Goal: Task Accomplishment & Management: Manage account settings

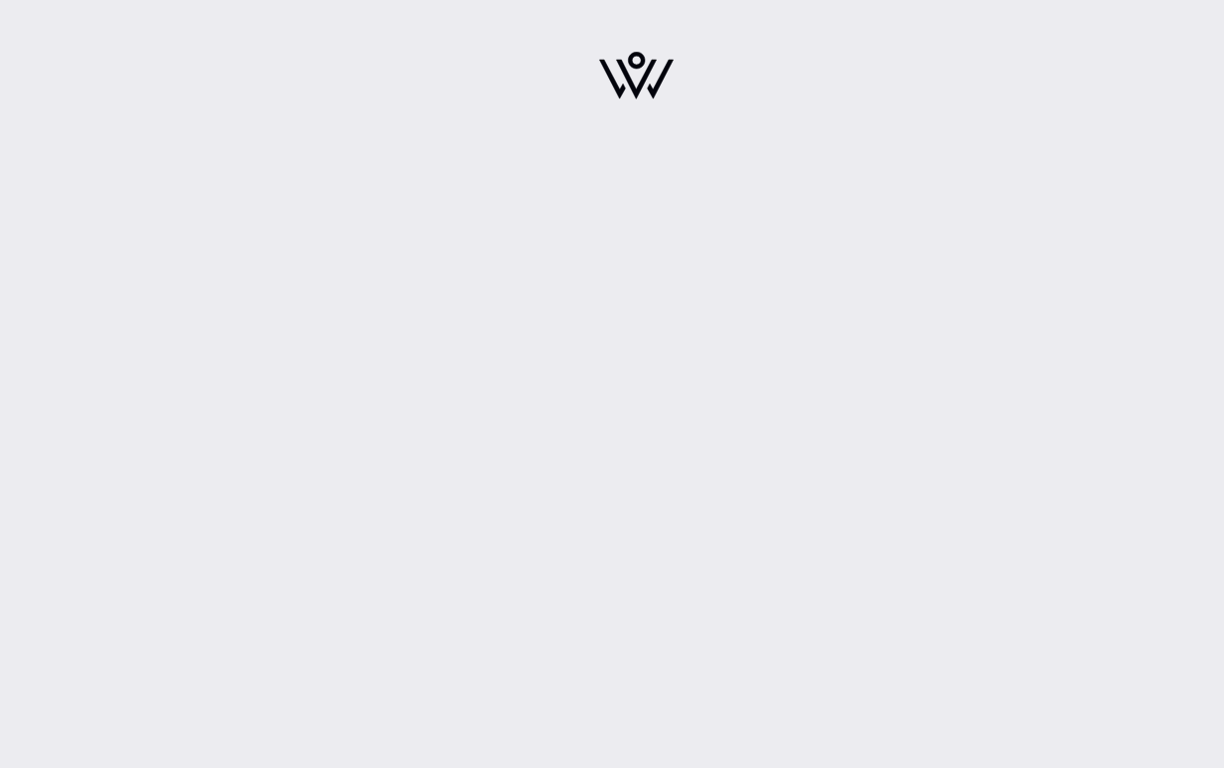
click at [619, 93] on img at bounding box center [636, 76] width 75 height 48
click at [246, 138] on div at bounding box center [636, 81] width 1177 height 163
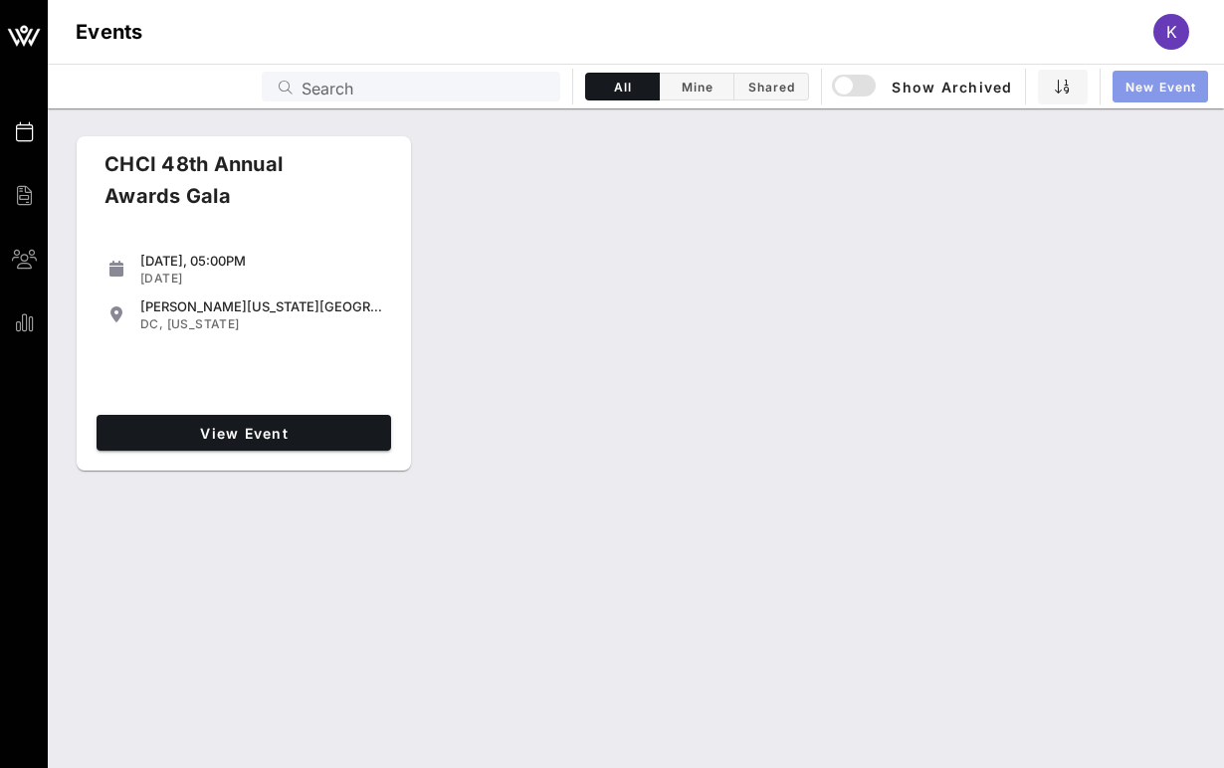
click at [1134, 85] on span "New Event" at bounding box center [1161, 87] width 72 height 15
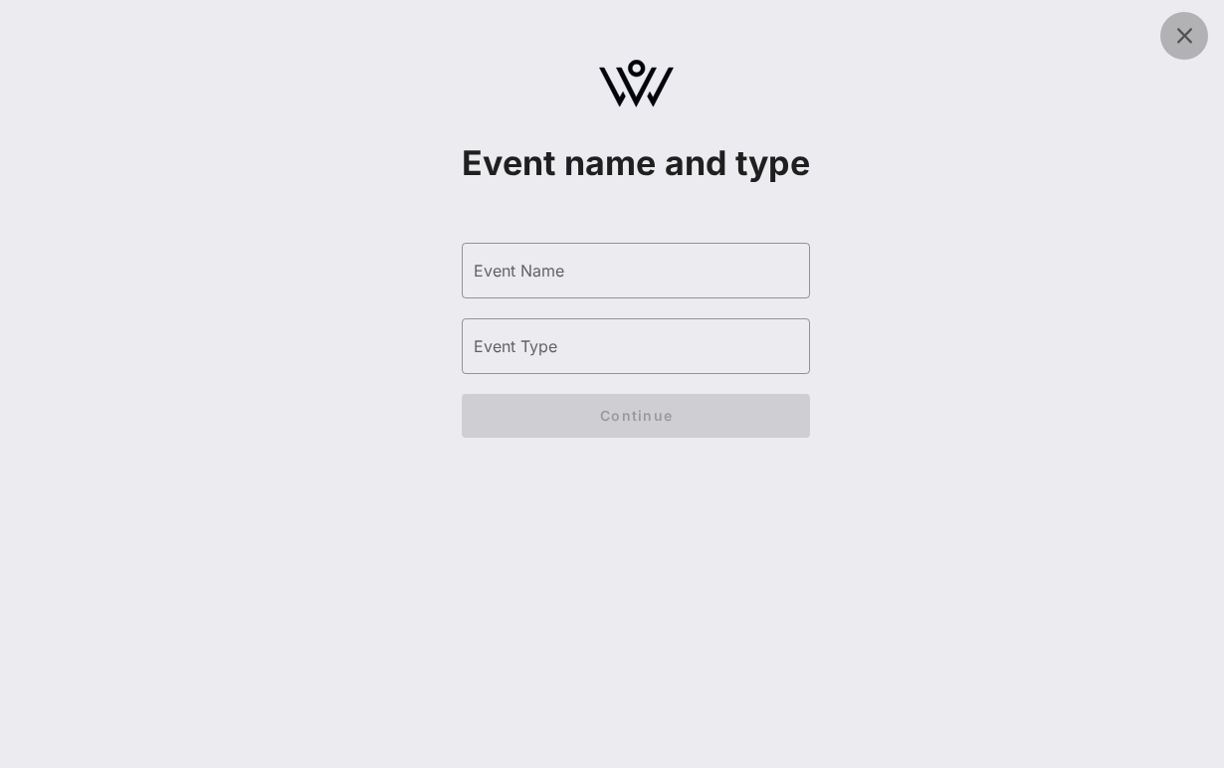
click at [1170, 34] on span at bounding box center [1185, 36] width 48 height 24
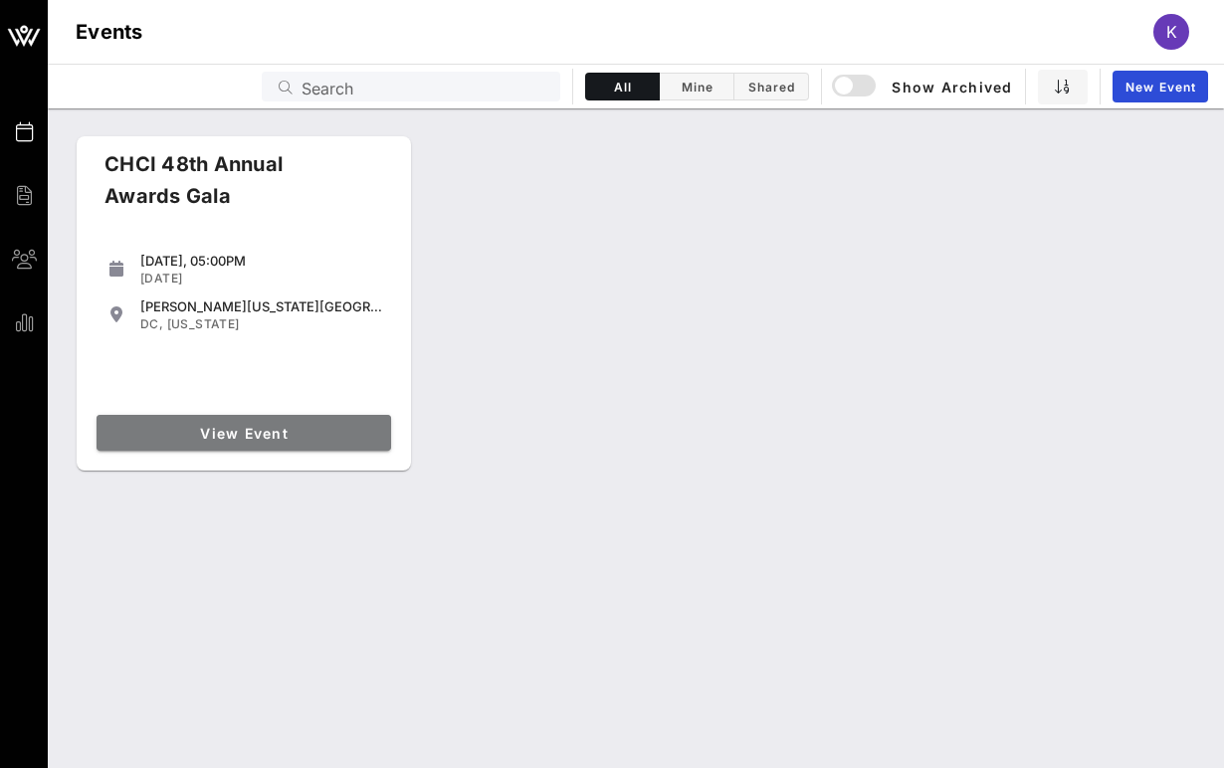
click at [224, 427] on span "View Event" at bounding box center [244, 433] width 279 height 17
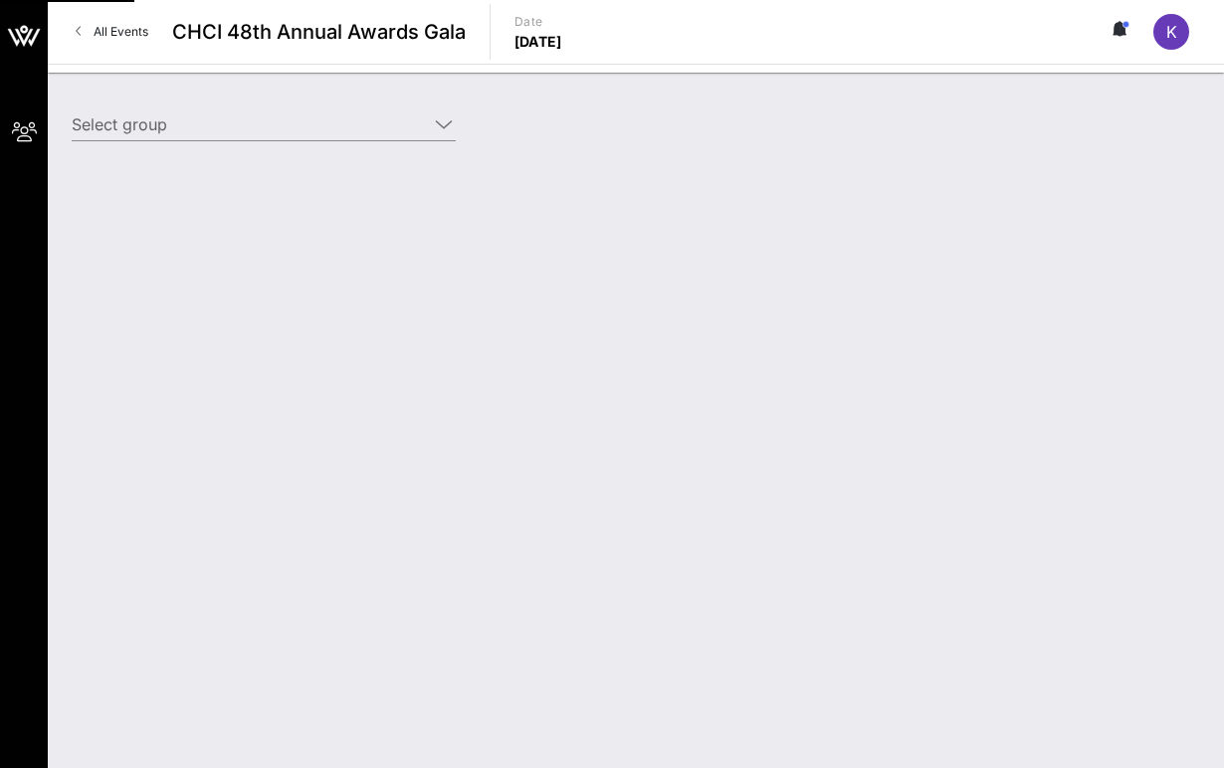
type input "[PERSON_NAME] Holdings ([PERSON_NAME] Holdings) [[PERSON_NAME], [DOMAIN_NAME][E…"
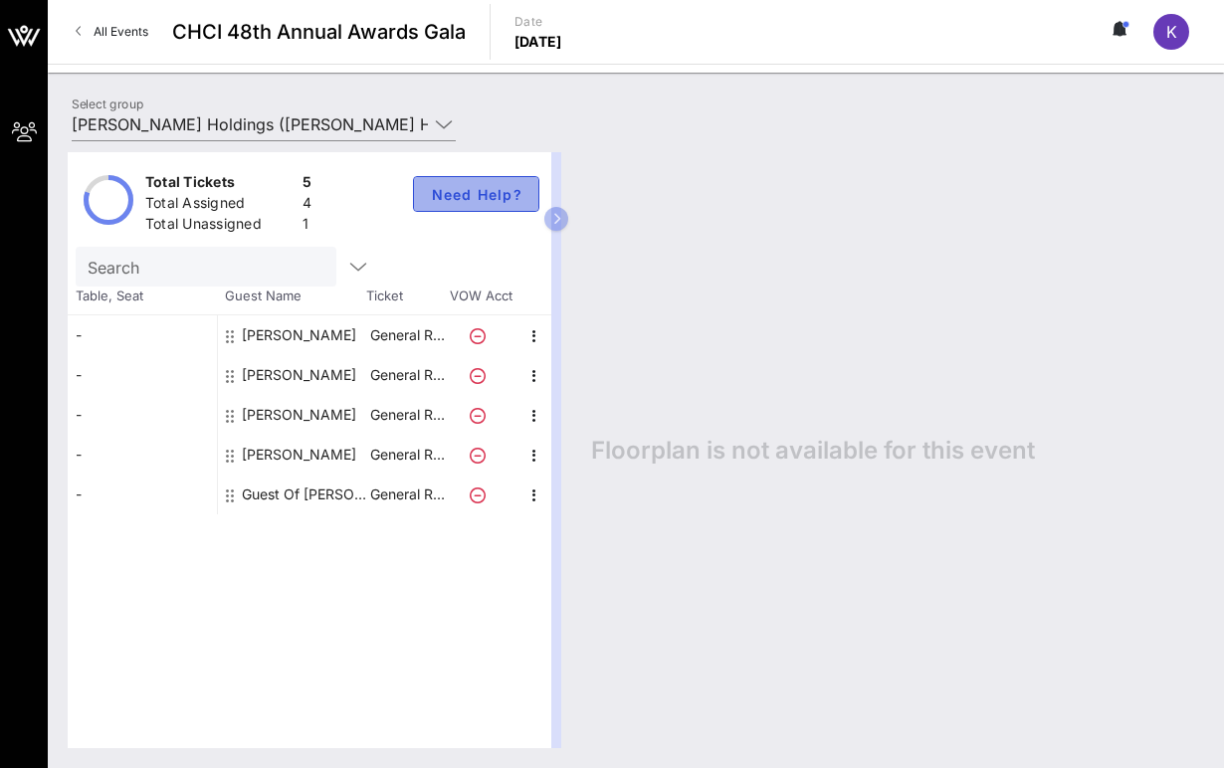
click at [443, 186] on span "Need Help?" at bounding box center [476, 194] width 93 height 17
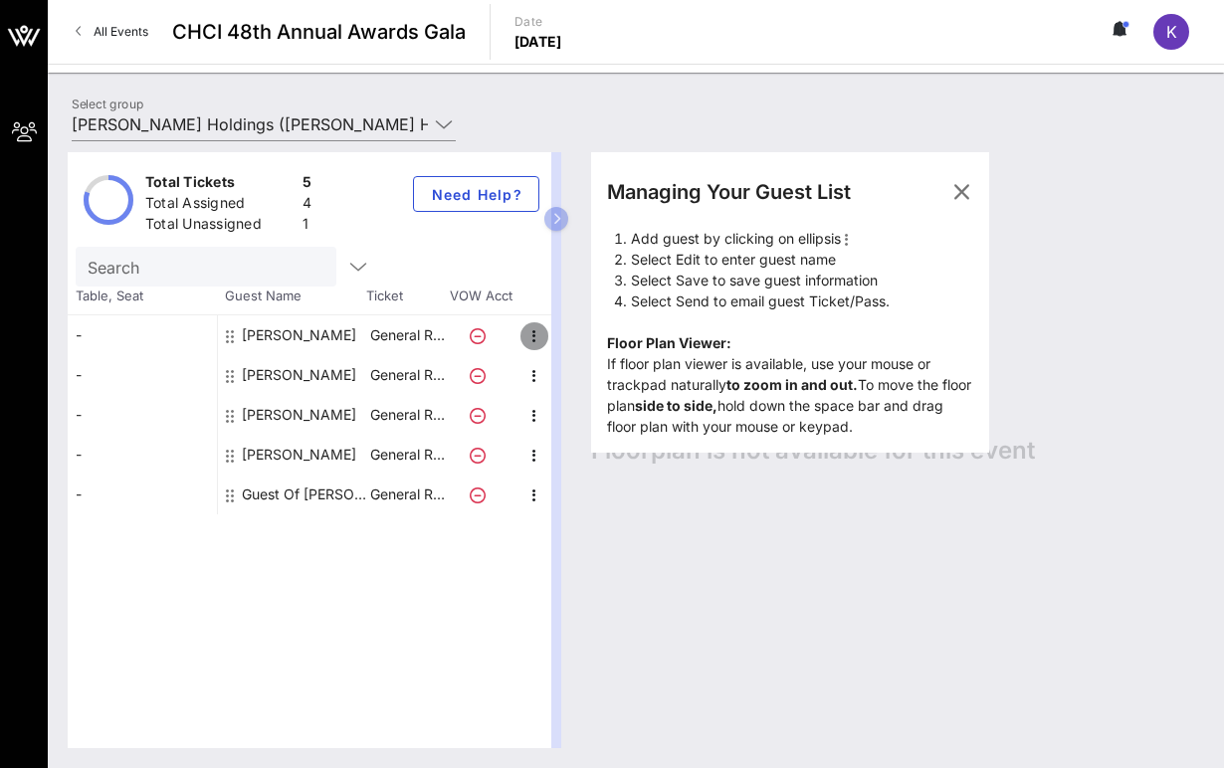
click at [538, 337] on icon "button" at bounding box center [535, 336] width 24 height 24
click at [975, 185] on span "button" at bounding box center [962, 192] width 48 height 24
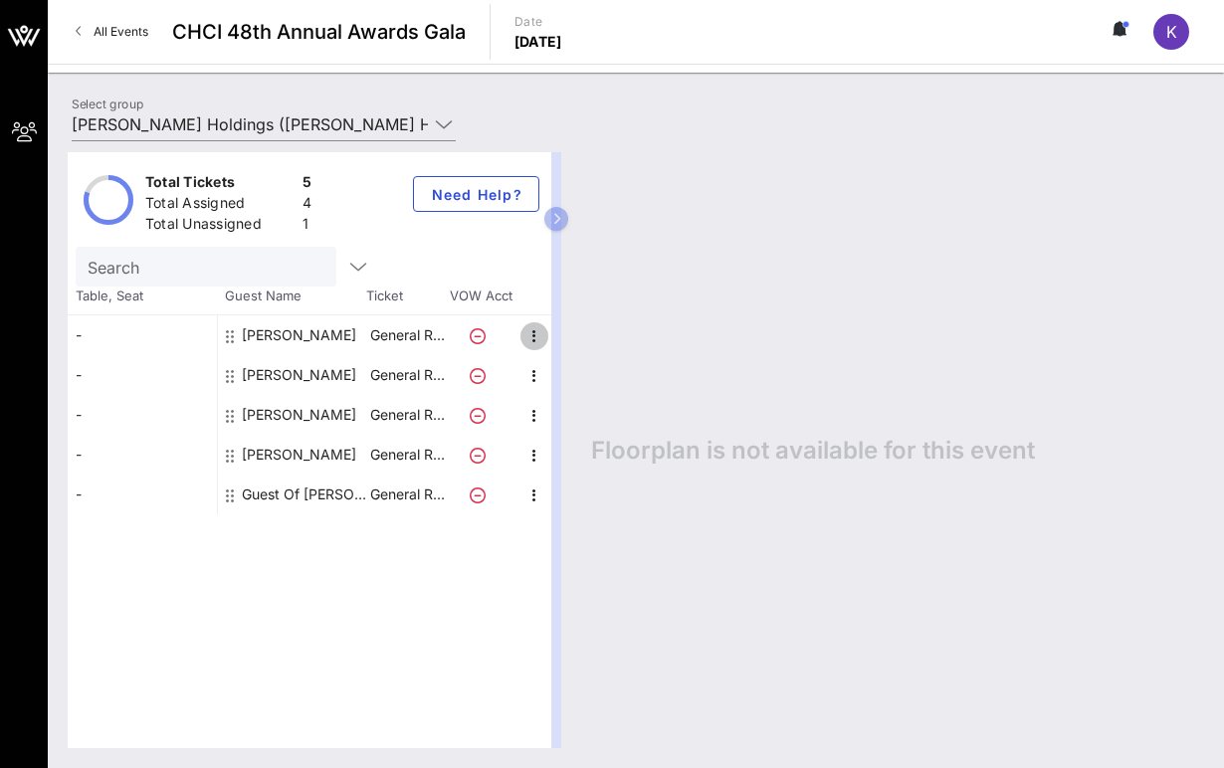
click at [525, 330] on icon "button" at bounding box center [535, 336] width 24 height 24
click at [562, 343] on div "Edit" at bounding box center [584, 343] width 72 height 40
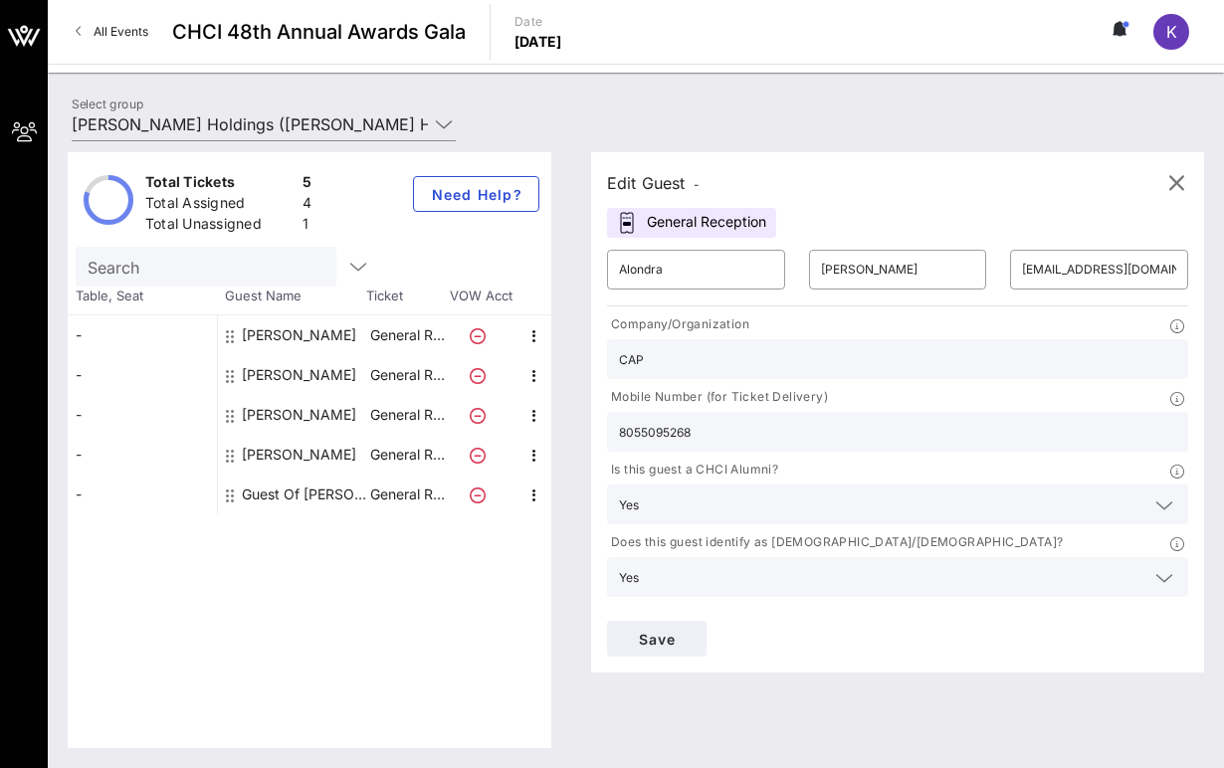
click at [703, 219] on div "General Reception" at bounding box center [691, 223] width 169 height 30
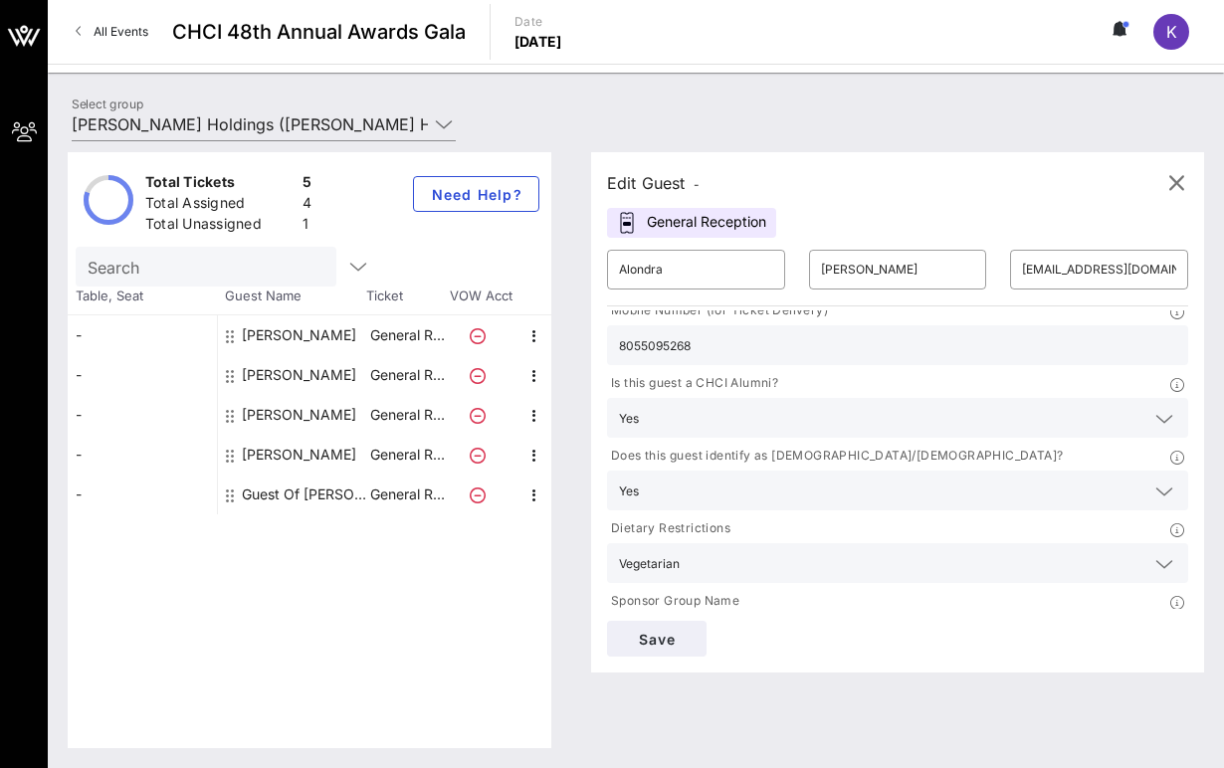
scroll to position [137, 0]
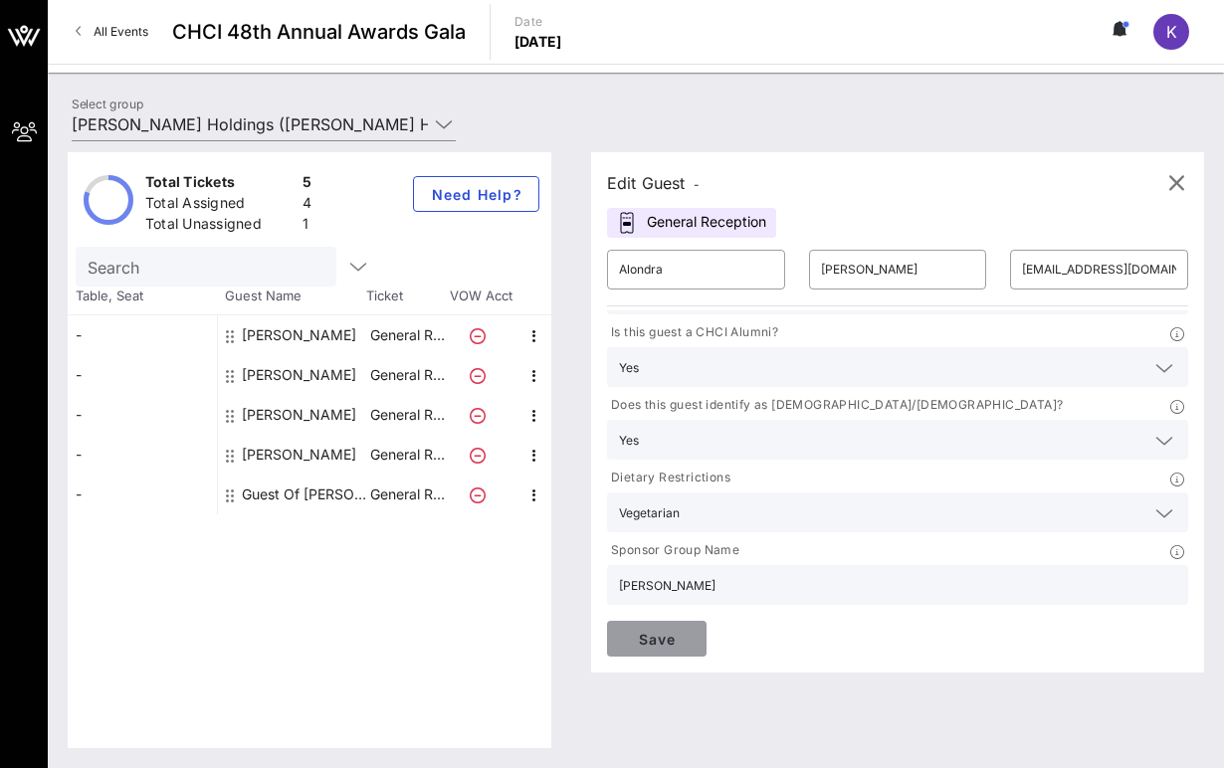
click at [681, 636] on span "Save" at bounding box center [657, 639] width 68 height 17
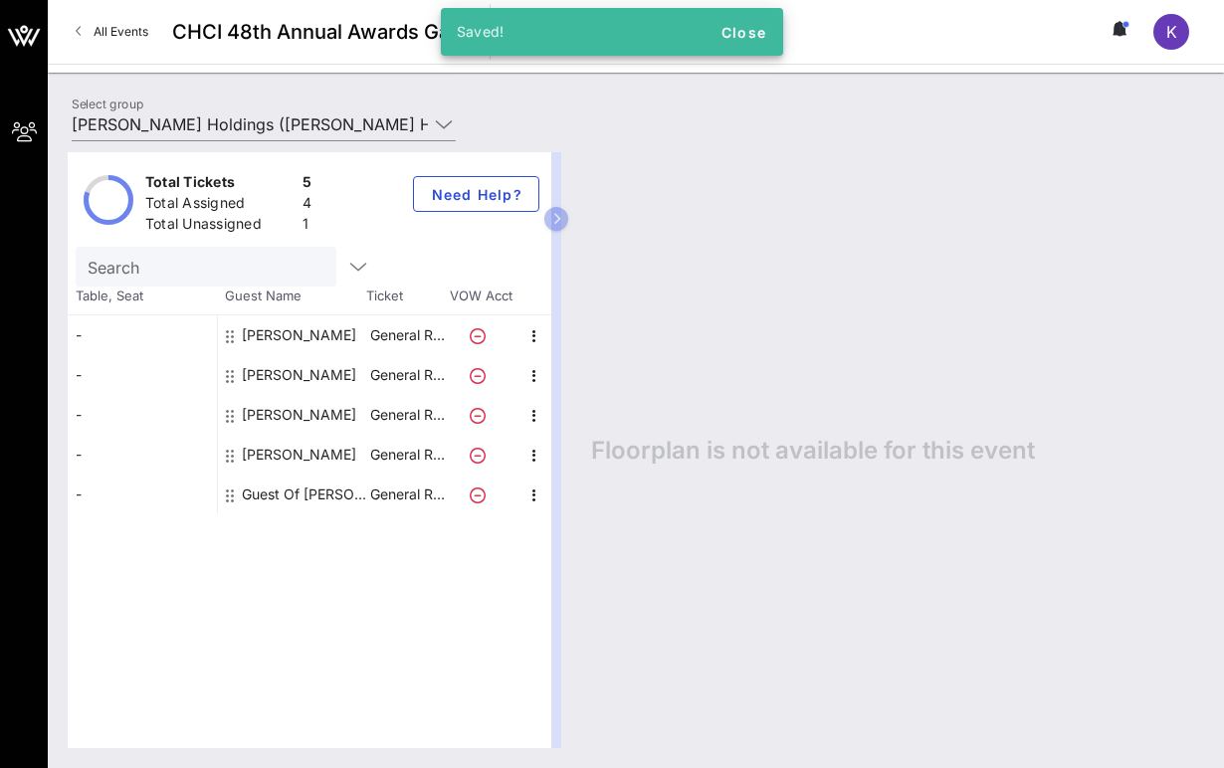
click at [481, 416] on icon at bounding box center [478, 416] width 16 height 16
click at [484, 370] on icon at bounding box center [478, 376] width 16 height 16
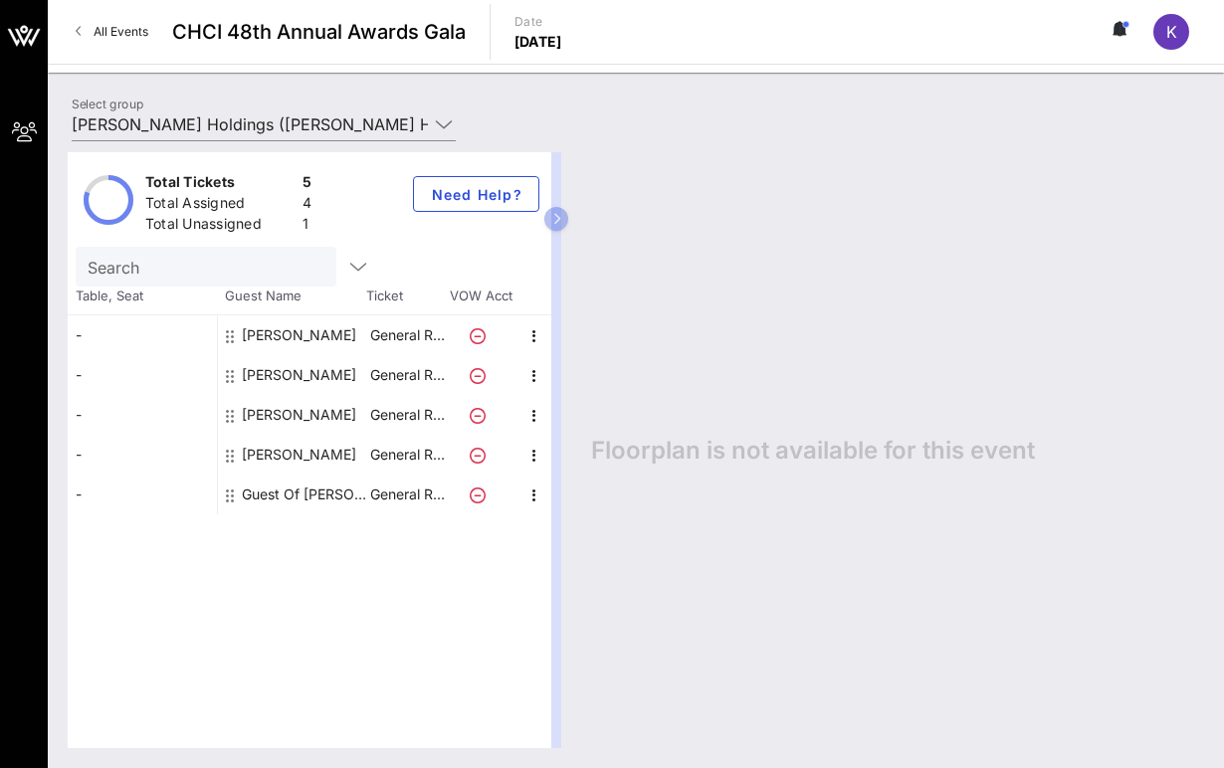
click at [482, 337] on icon at bounding box center [478, 336] width 16 height 16
click at [466, 203] on button "Need Help?" at bounding box center [476, 194] width 126 height 36
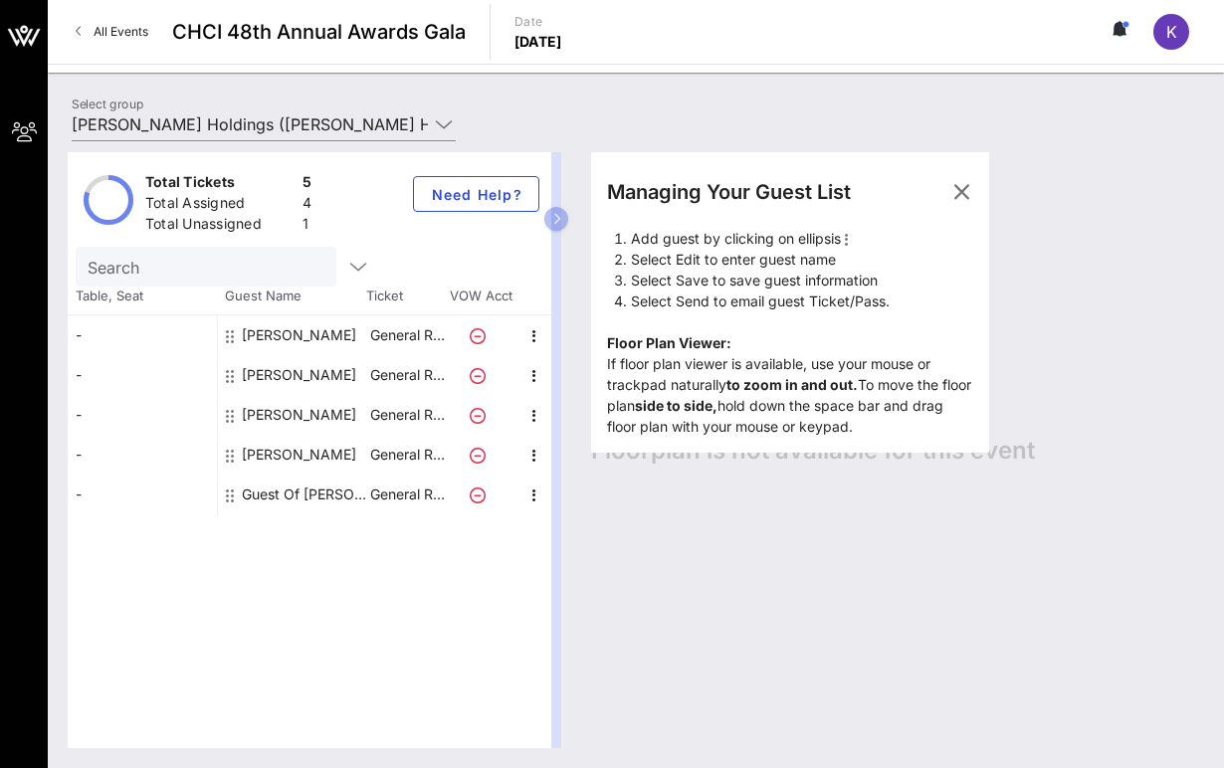
click at [1127, 30] on icon at bounding box center [1121, 29] width 18 height 16
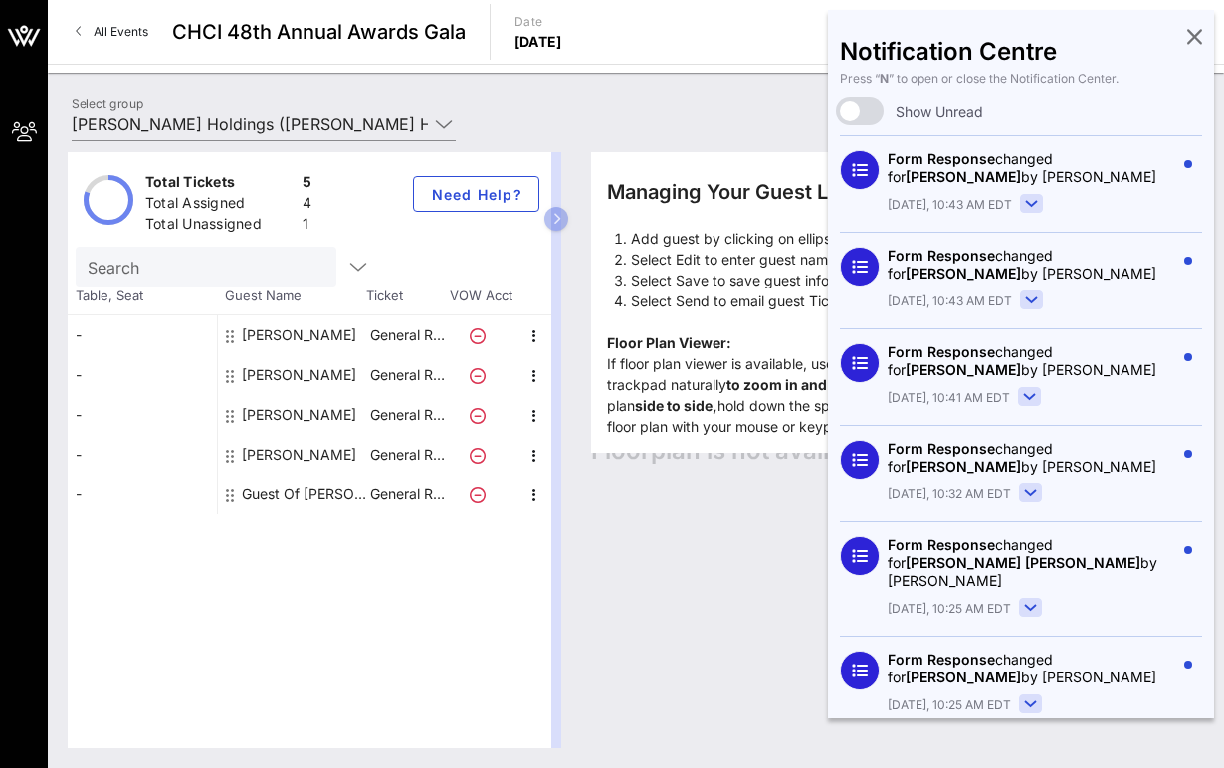
click at [1007, 173] on div "Form Response changed for [PERSON_NAME] by [PERSON_NAME]" at bounding box center [1031, 168] width 287 height 36
click at [1025, 206] on rect at bounding box center [1032, 204] width 22 height 18
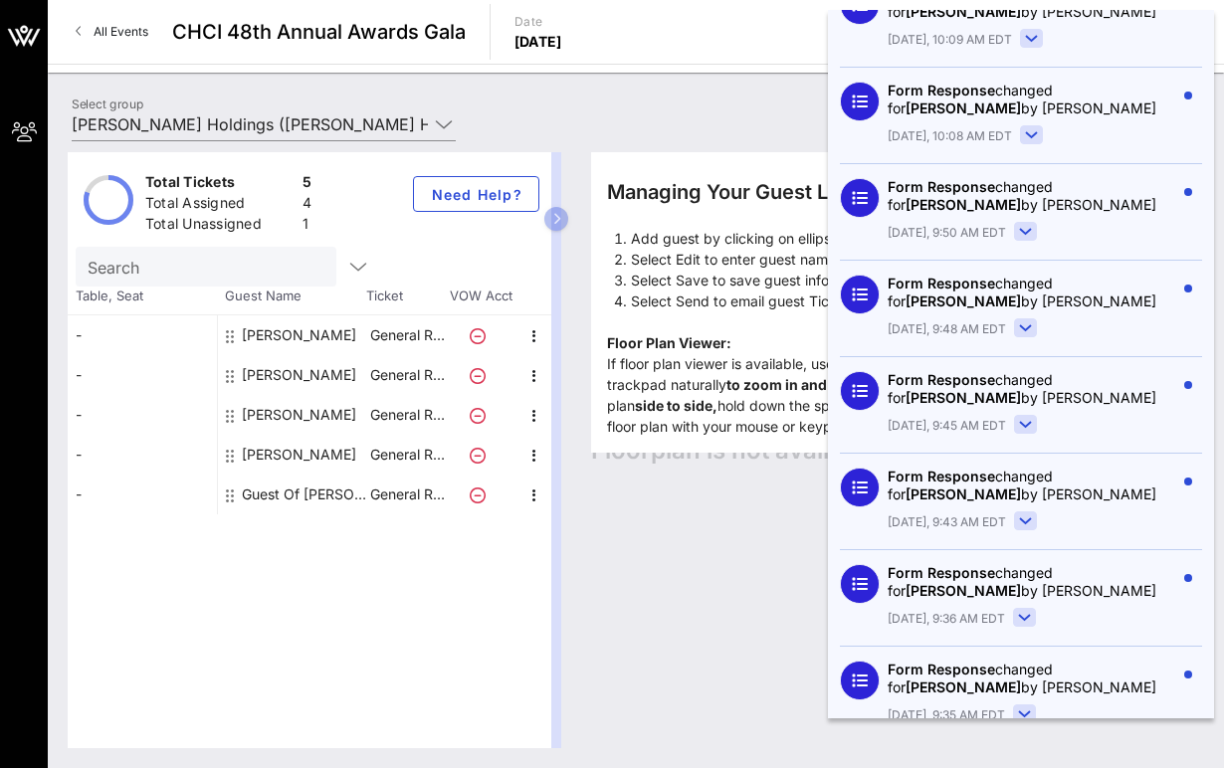
scroll to position [1120, 0]
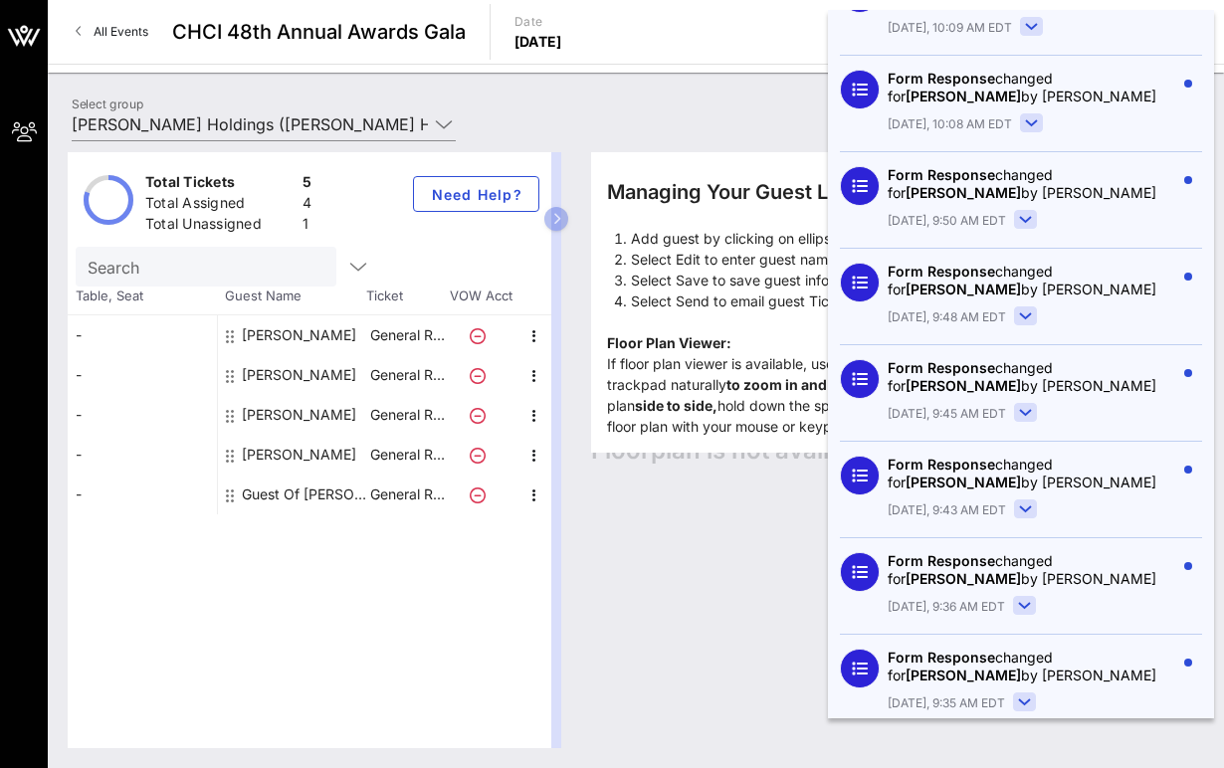
click at [1017, 308] on rect at bounding box center [1026, 317] width 22 height 18
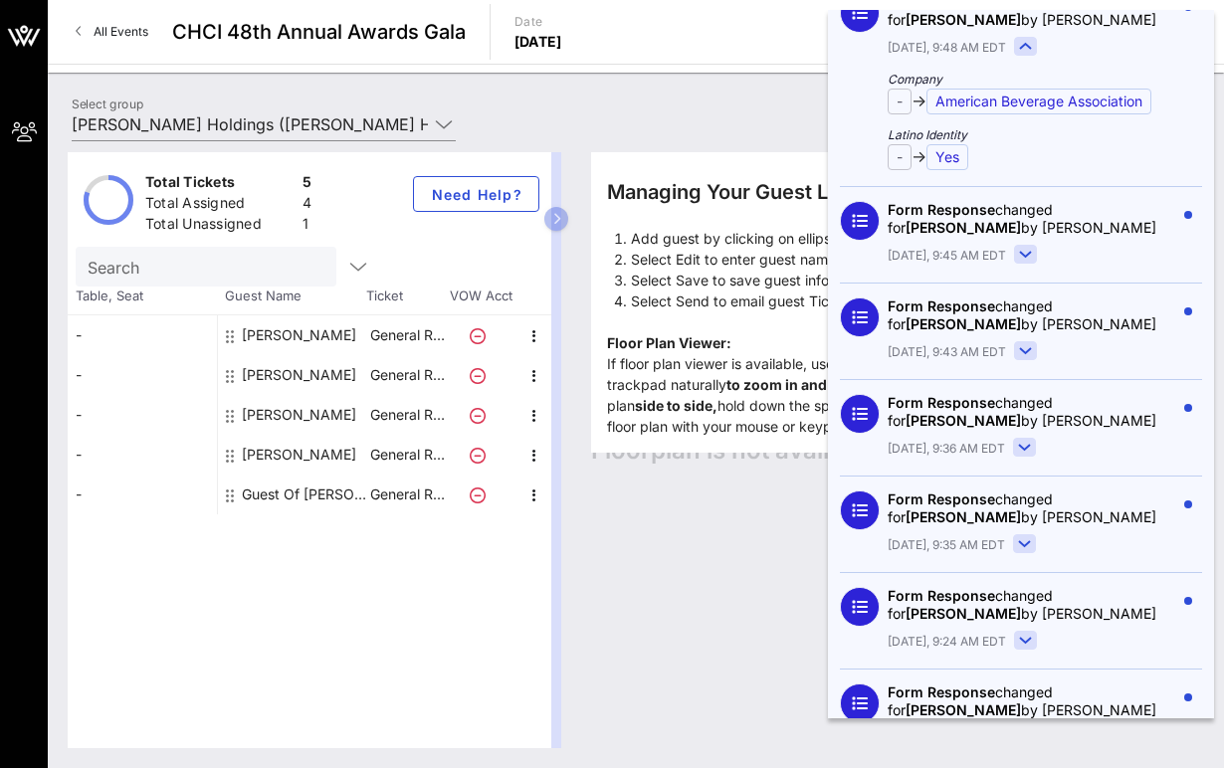
scroll to position [1537, 0]
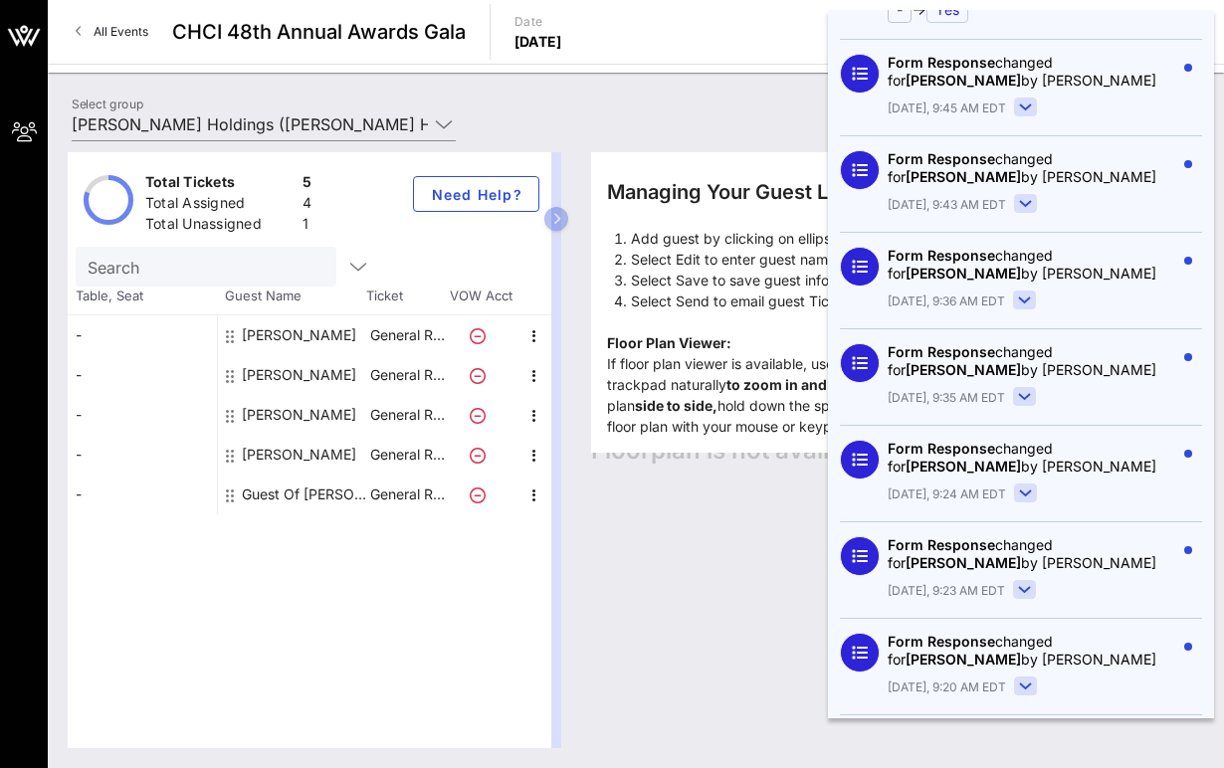
click at [716, 548] on div "Managing Your Guest List Add guest by clicking on ellipsis Select Edit to enter…" at bounding box center [887, 450] width 633 height 596
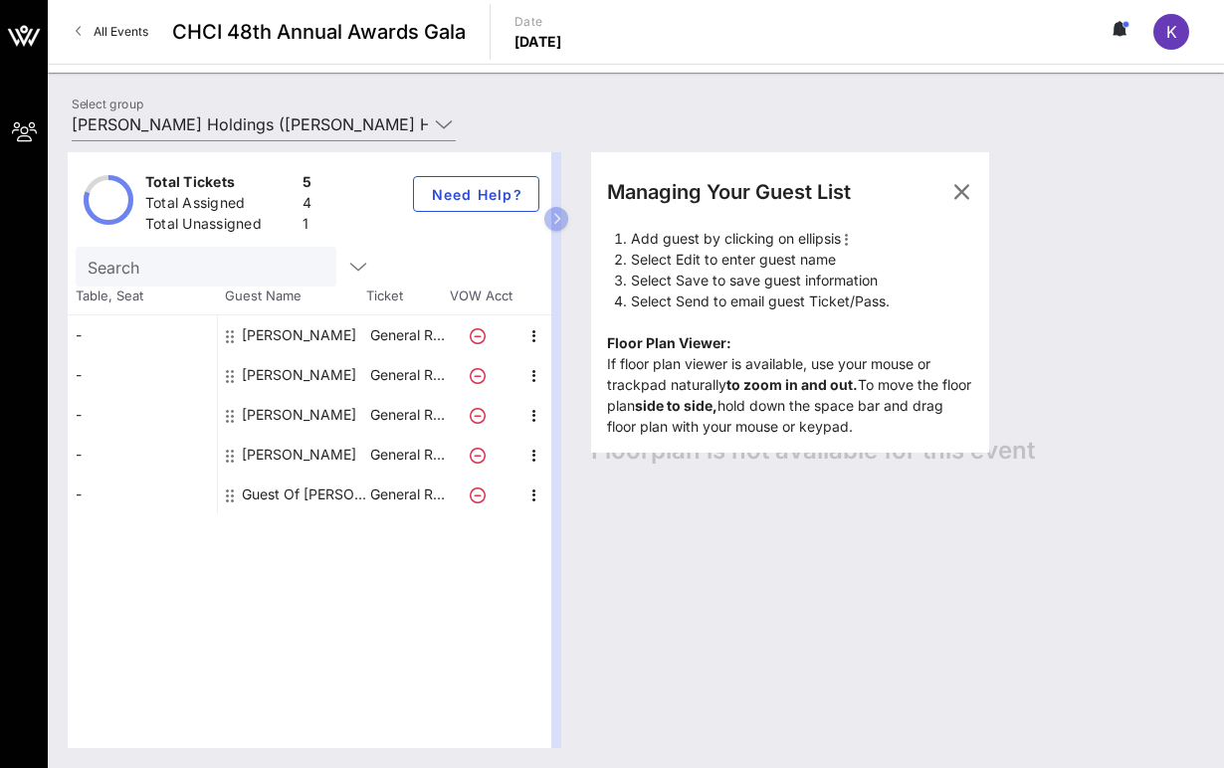
click at [476, 328] on icon at bounding box center [478, 336] width 16 height 16
click at [478, 365] on div at bounding box center [482, 375] width 70 height 40
click at [479, 406] on div at bounding box center [482, 415] width 70 height 40
click at [346, 263] on icon "button" at bounding box center [358, 267] width 24 height 24
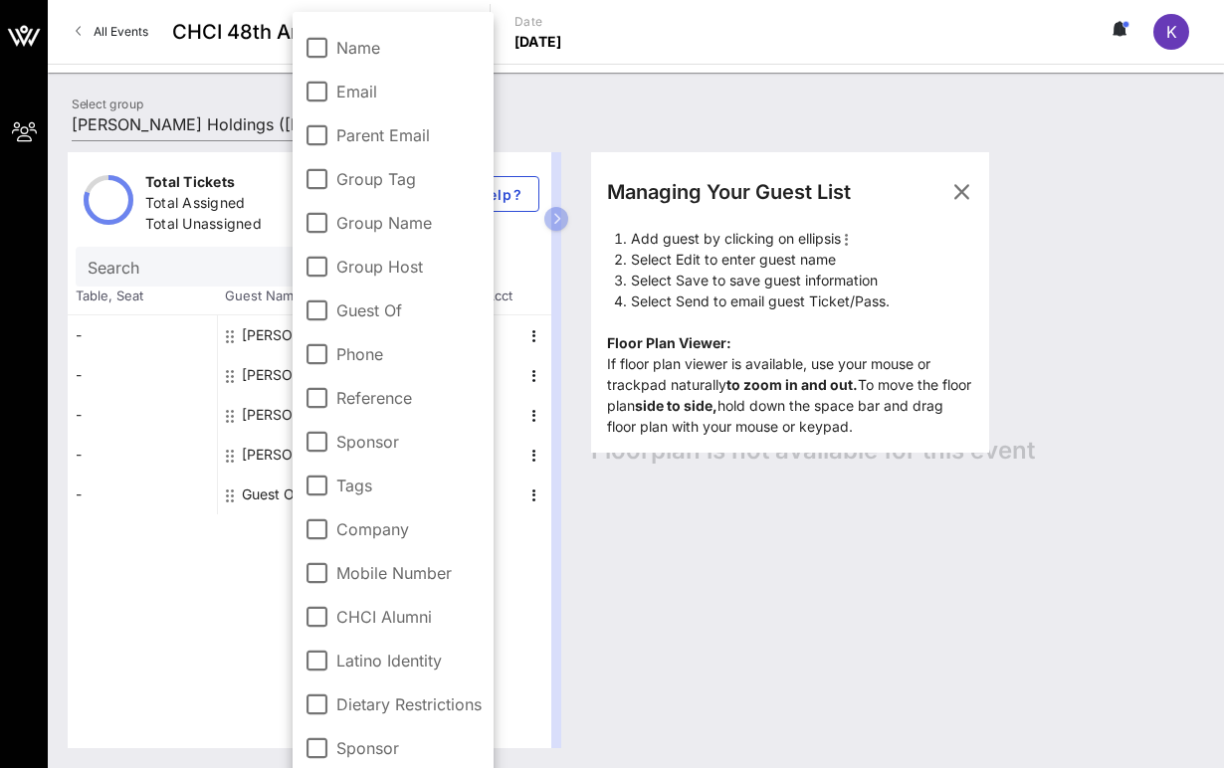
click at [237, 400] on div at bounding box center [232, 415] width 12 height 40
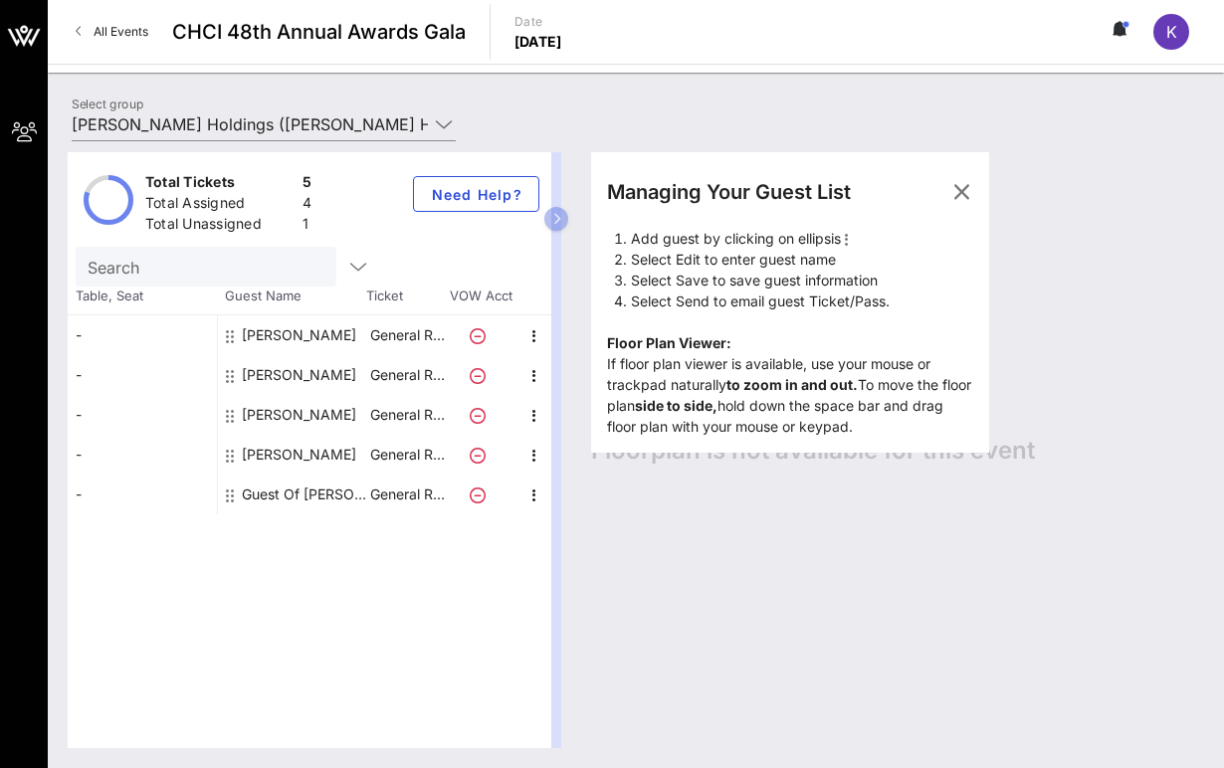
click at [245, 414] on div "[PERSON_NAME]" at bounding box center [299, 415] width 114 height 40
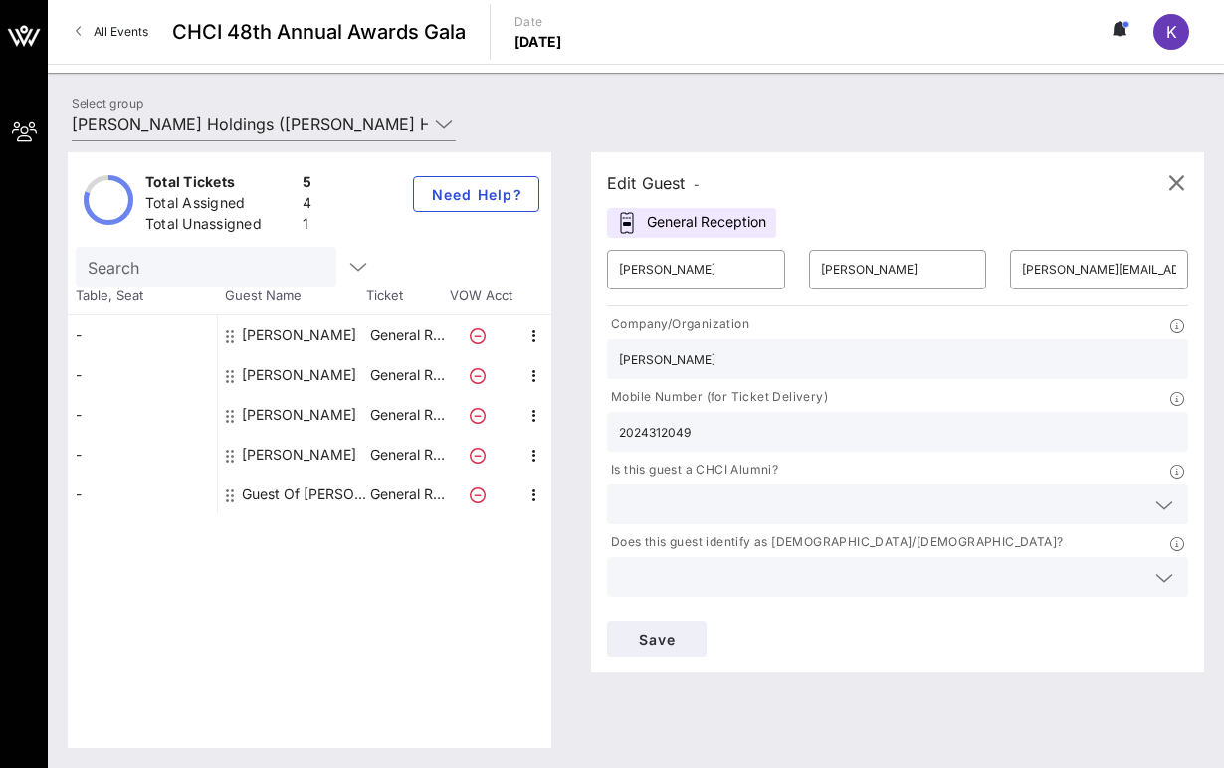
click at [745, 228] on div "General Reception" at bounding box center [691, 223] width 169 height 30
click at [693, 195] on div "Edit Guest -" at bounding box center [653, 183] width 93 height 28
click at [684, 208] on div "General Reception" at bounding box center [691, 223] width 169 height 30
click at [1168, 27] on span "K" at bounding box center [1172, 32] width 11 height 20
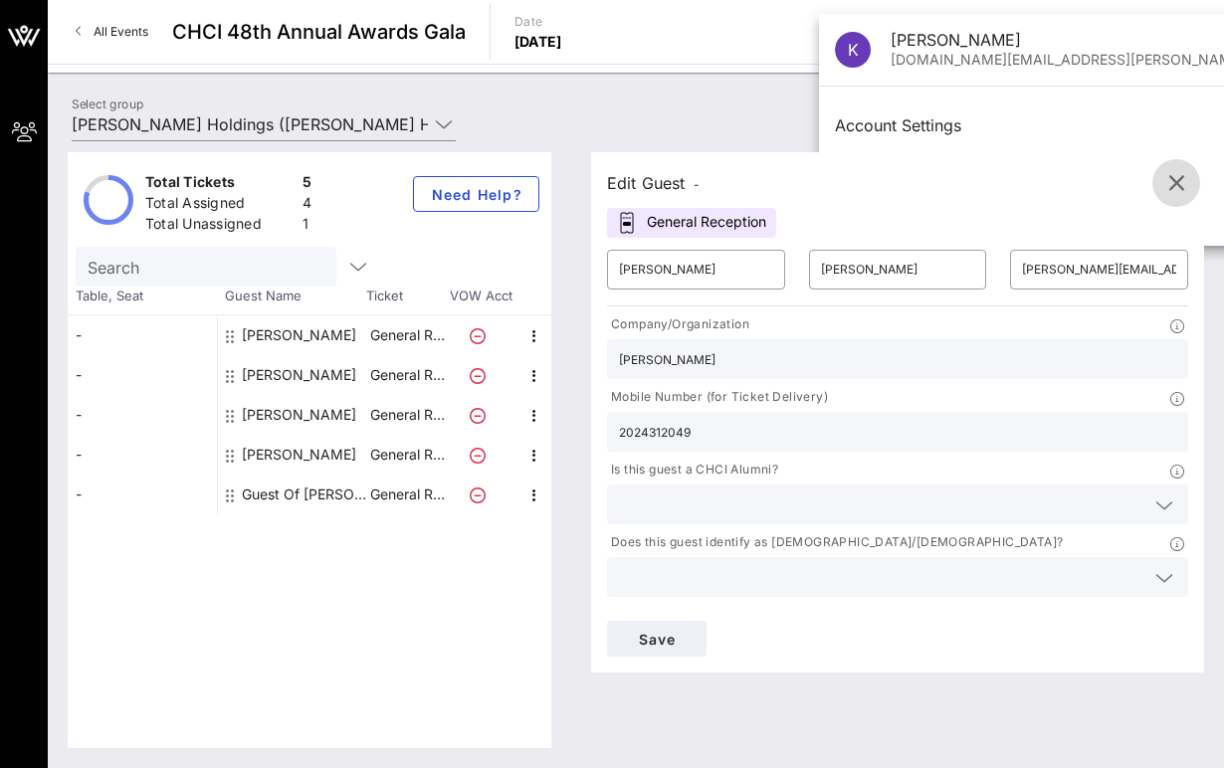
click at [1184, 188] on icon "button" at bounding box center [1177, 183] width 24 height 24
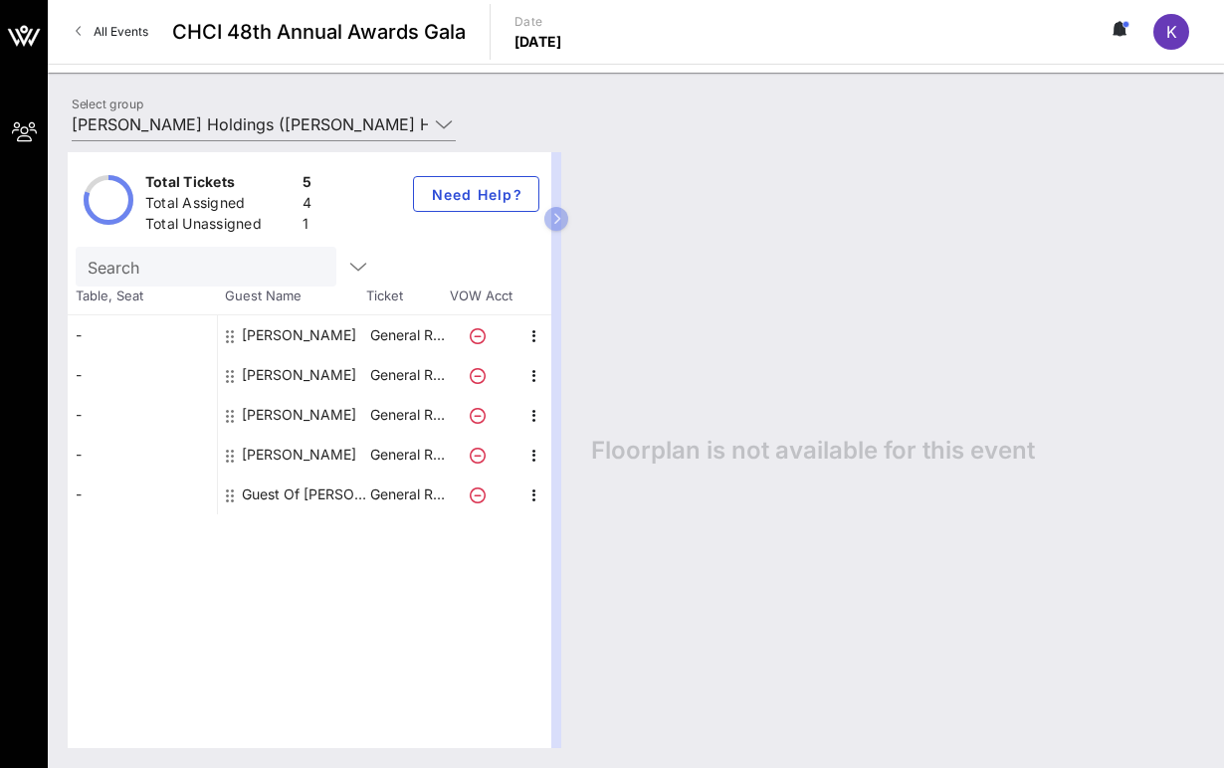
click at [1178, 40] on div "K" at bounding box center [1172, 32] width 36 height 36
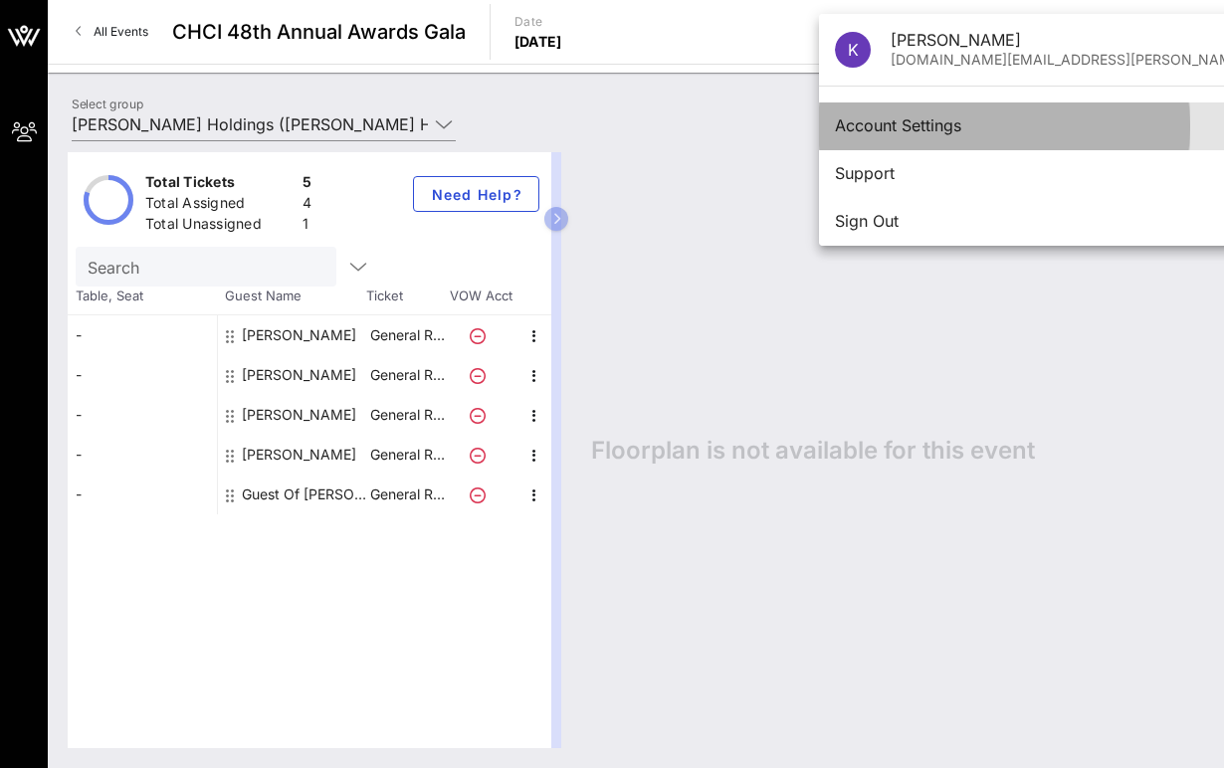
click at [942, 129] on div "Account Settings" at bounding box center [1098, 125] width 527 height 19
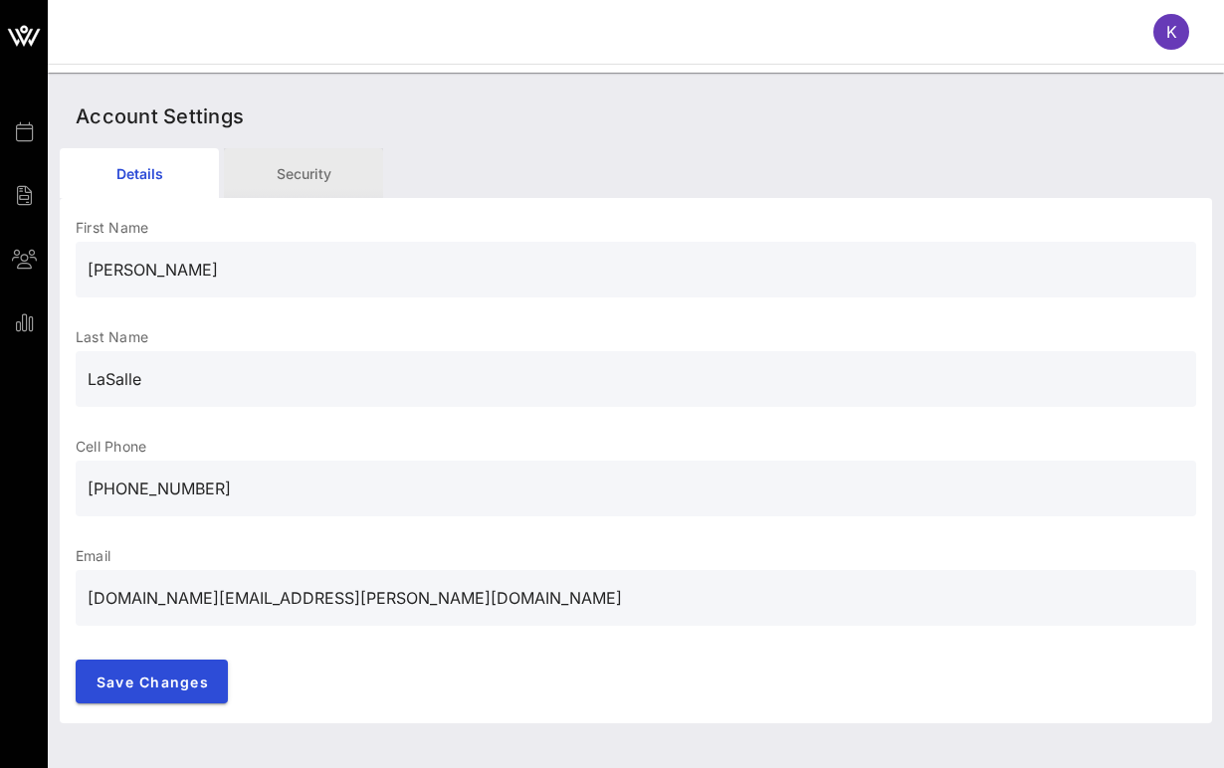
click at [338, 192] on div "Security" at bounding box center [303, 173] width 159 height 50
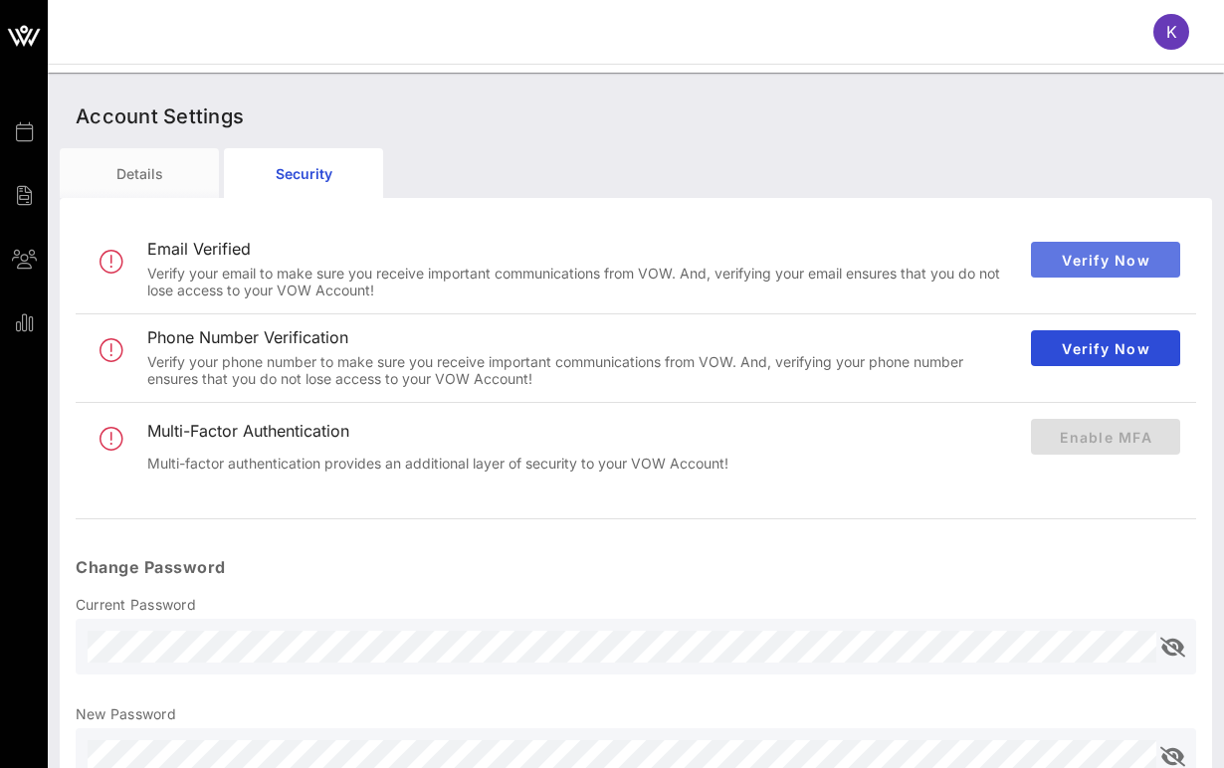
click at [1063, 261] on span "Verify Now" at bounding box center [1105, 260] width 117 height 17
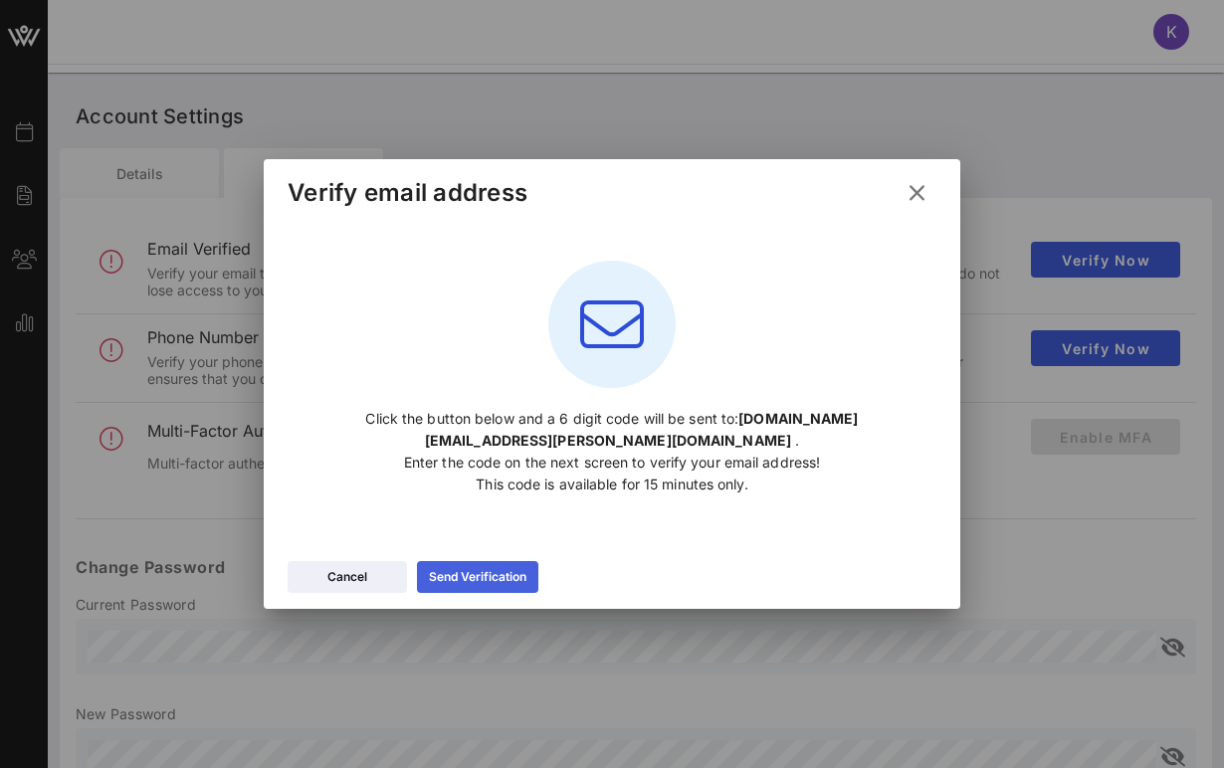
click at [524, 561] on button "Send Verification" at bounding box center [477, 577] width 121 height 32
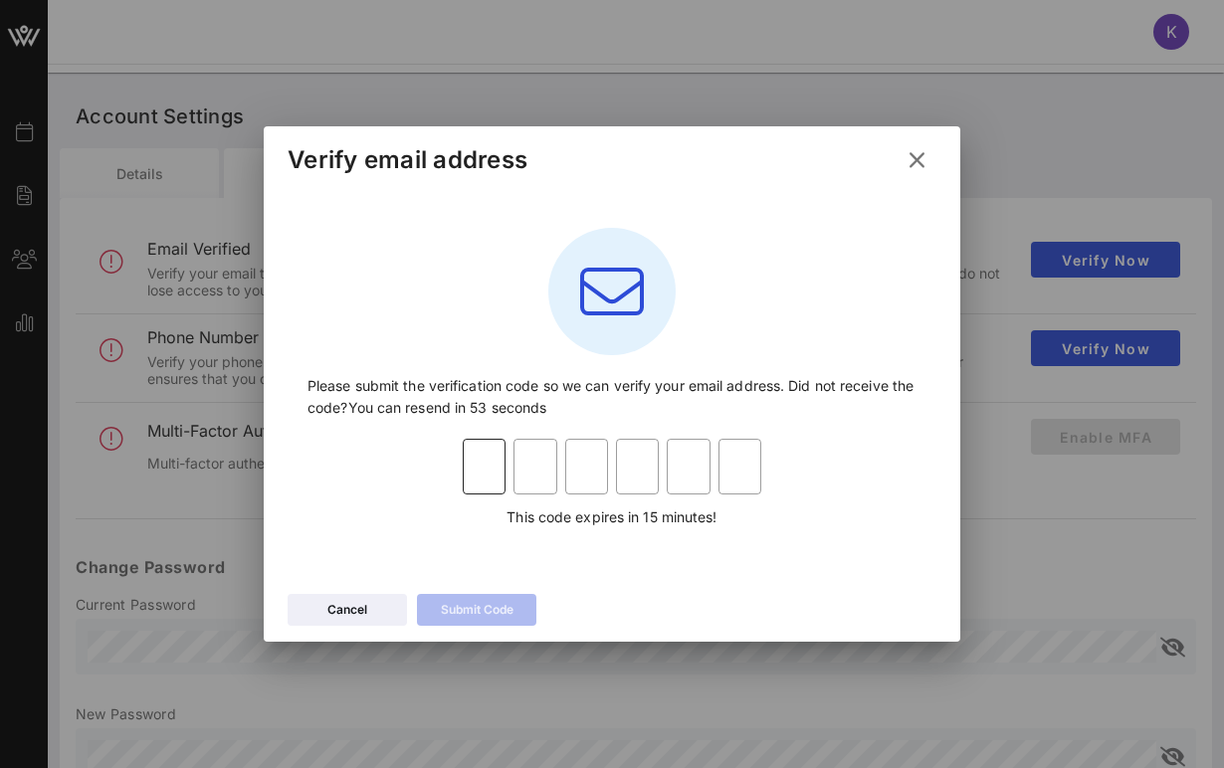
click at [495, 466] on input "text" at bounding box center [484, 467] width 43 height 32
type input "3"
type input "8"
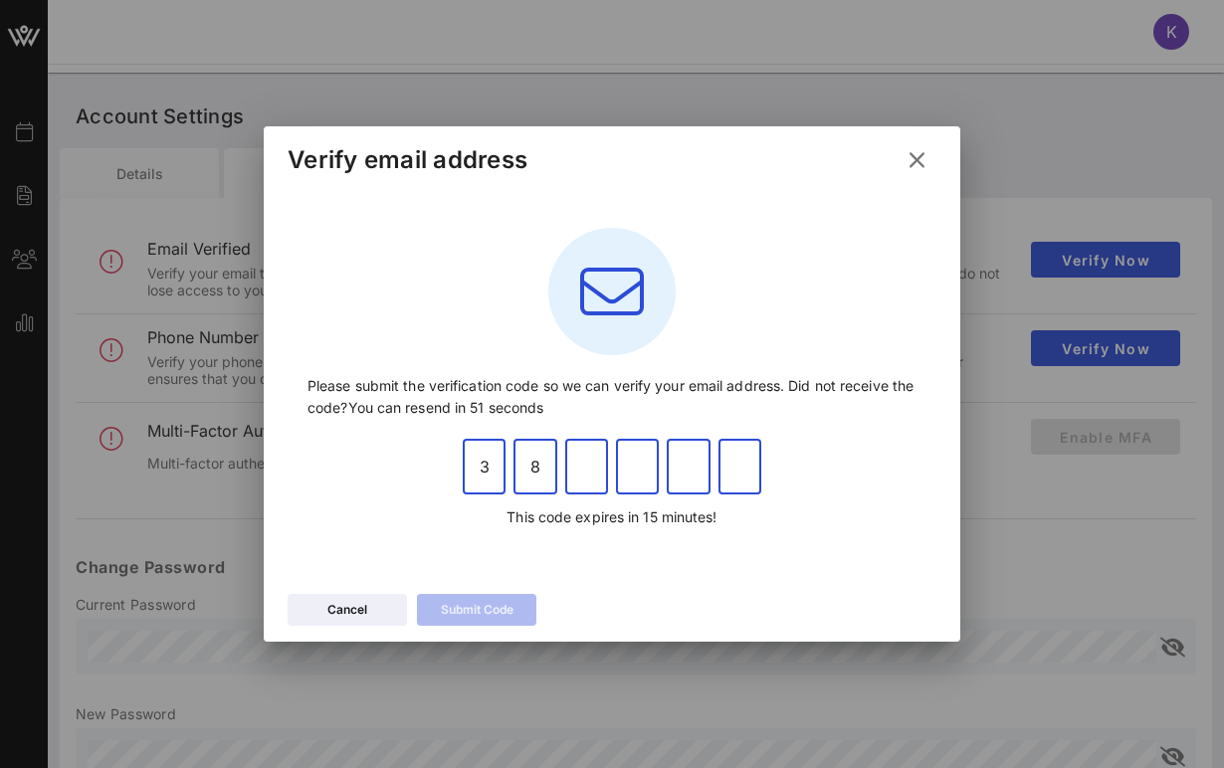
type input "9"
type input "4"
type input "7"
type input "0"
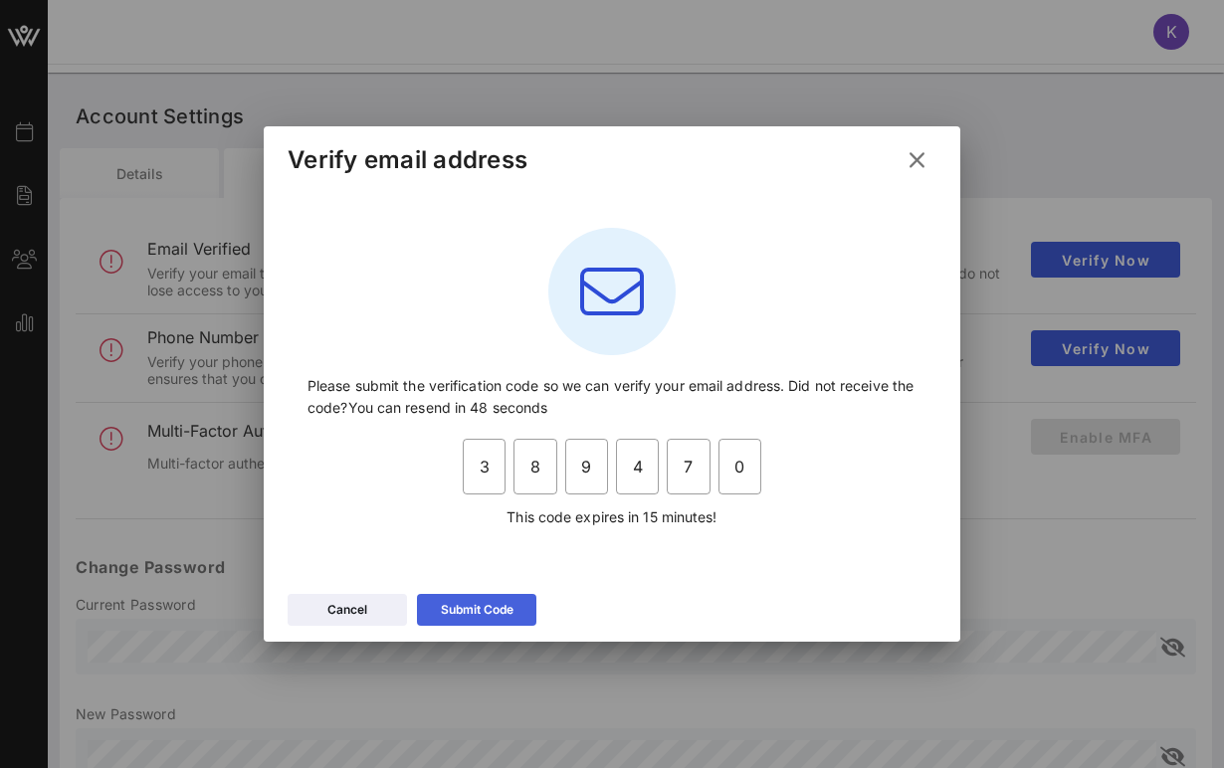
click at [449, 618] on div "Submit Code" at bounding box center [477, 610] width 73 height 20
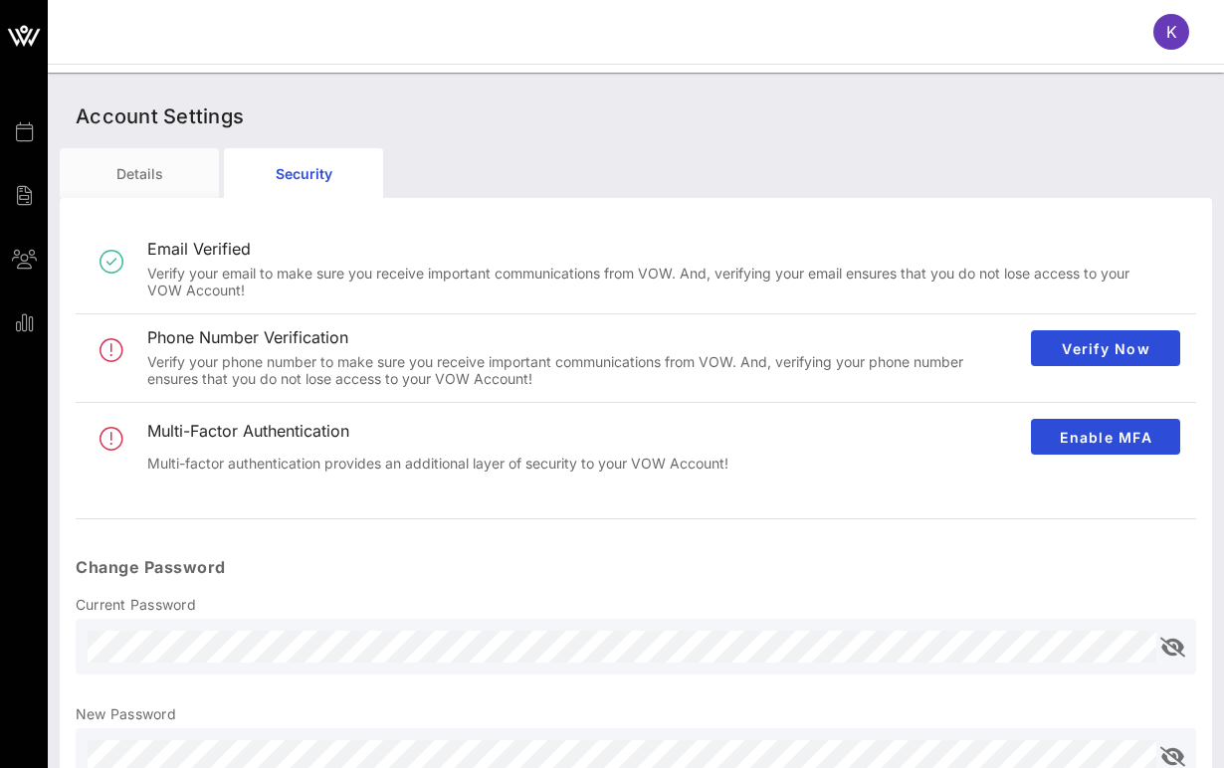
click at [273, 357] on div "Verify your phone number to make sure you receive important communications from…" at bounding box center [581, 371] width 868 height 34
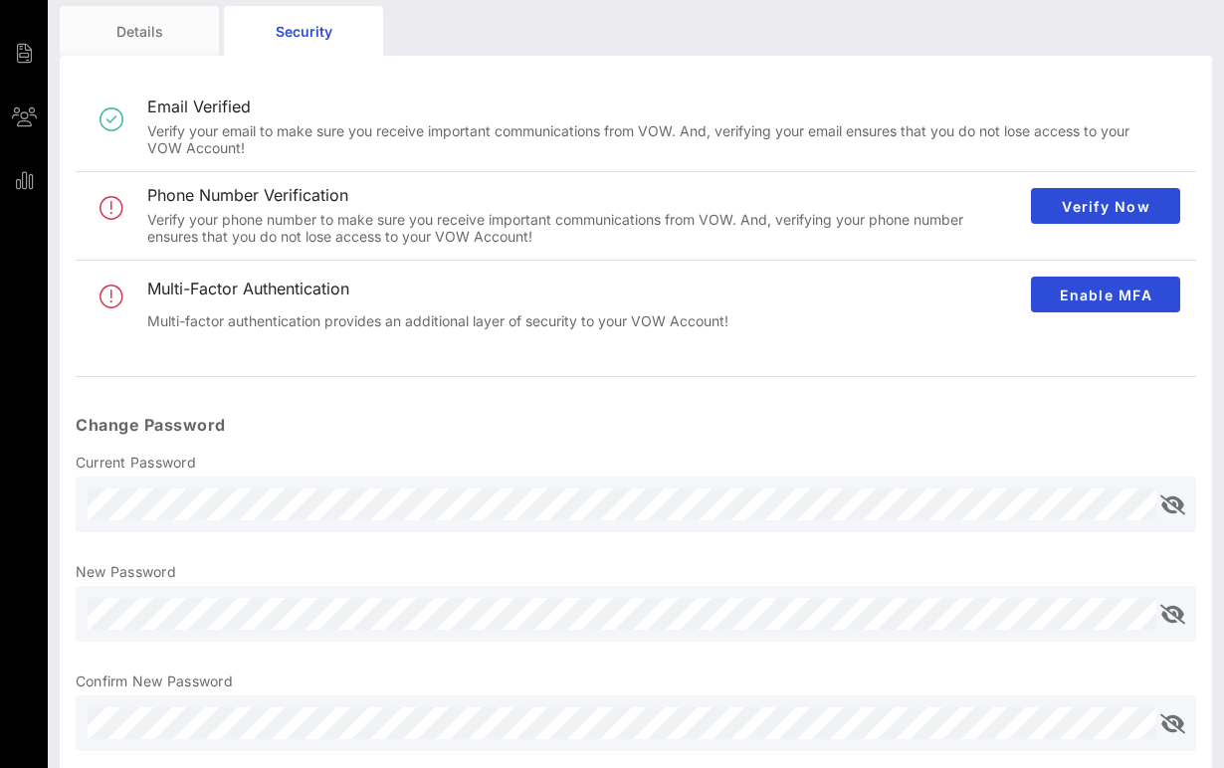
scroll to position [138, 0]
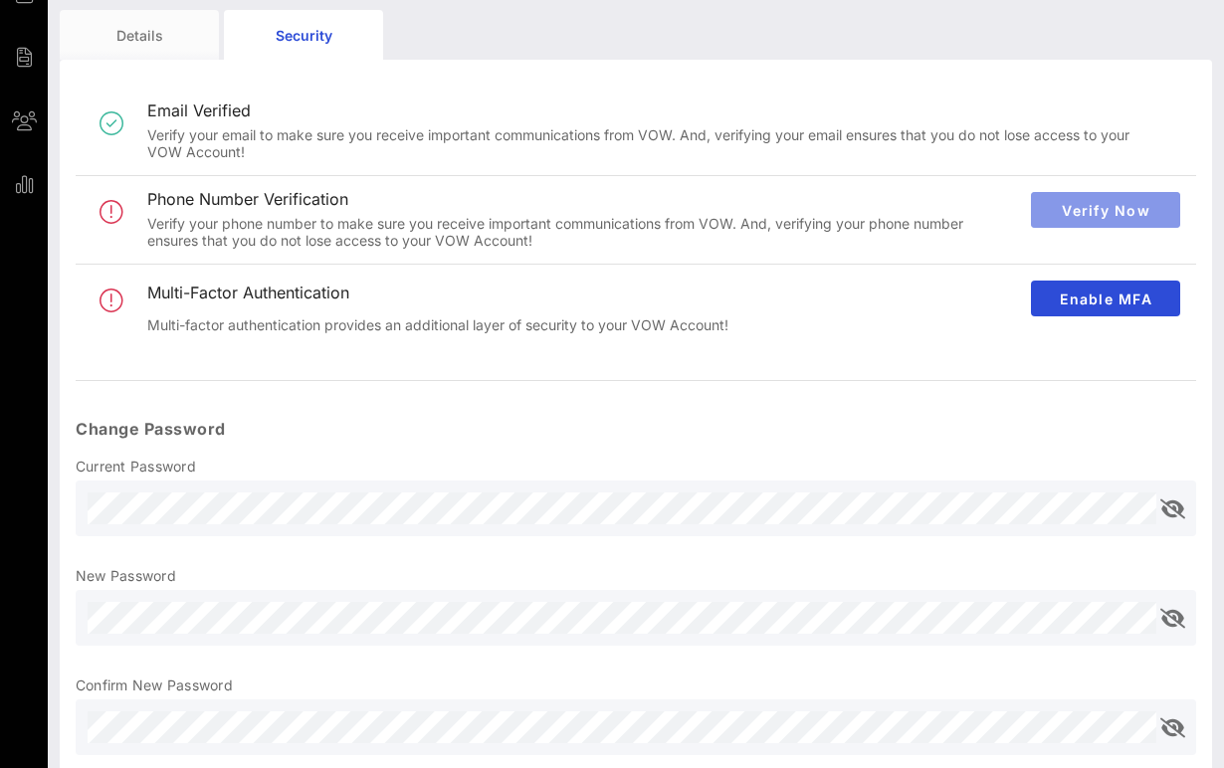
click at [1069, 218] on span "Verify Now" at bounding box center [1105, 210] width 117 height 17
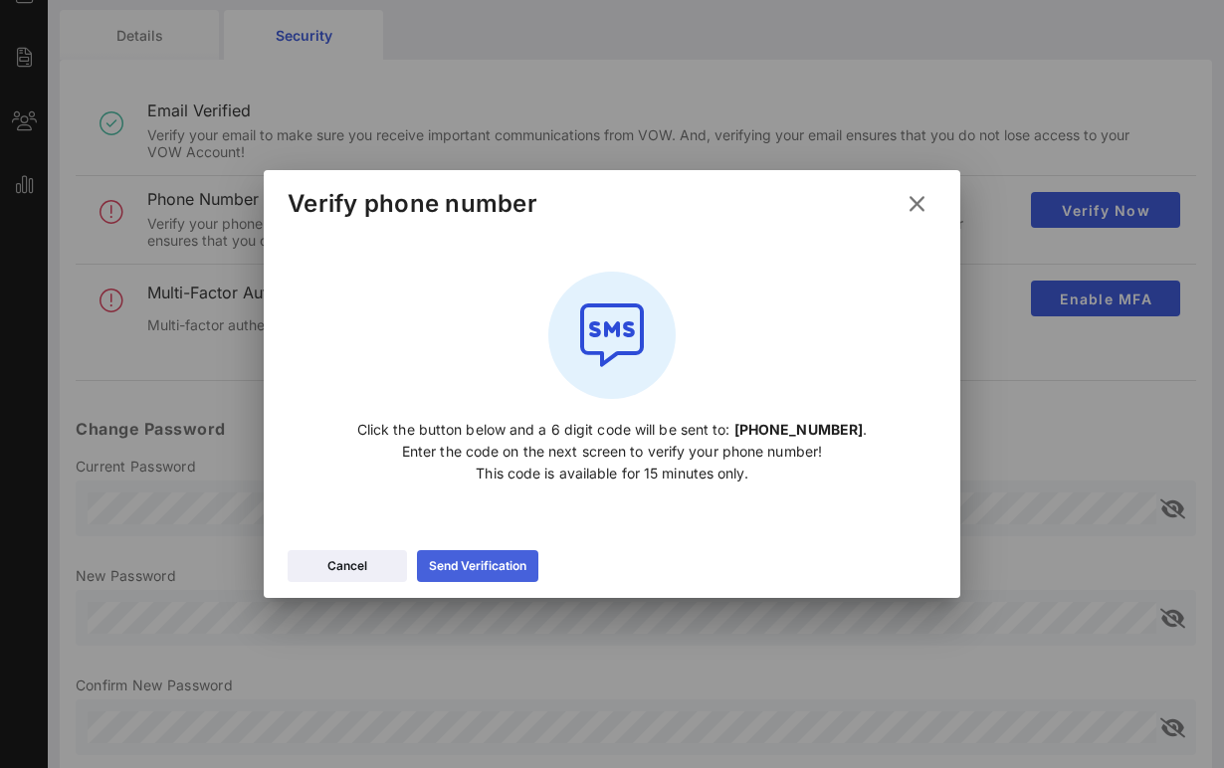
click at [530, 562] on button "Send Verification" at bounding box center [477, 566] width 121 height 32
click at [469, 561] on div "Send Verification" at bounding box center [478, 566] width 98 height 20
click at [918, 202] on icon at bounding box center [917, 204] width 25 height 28
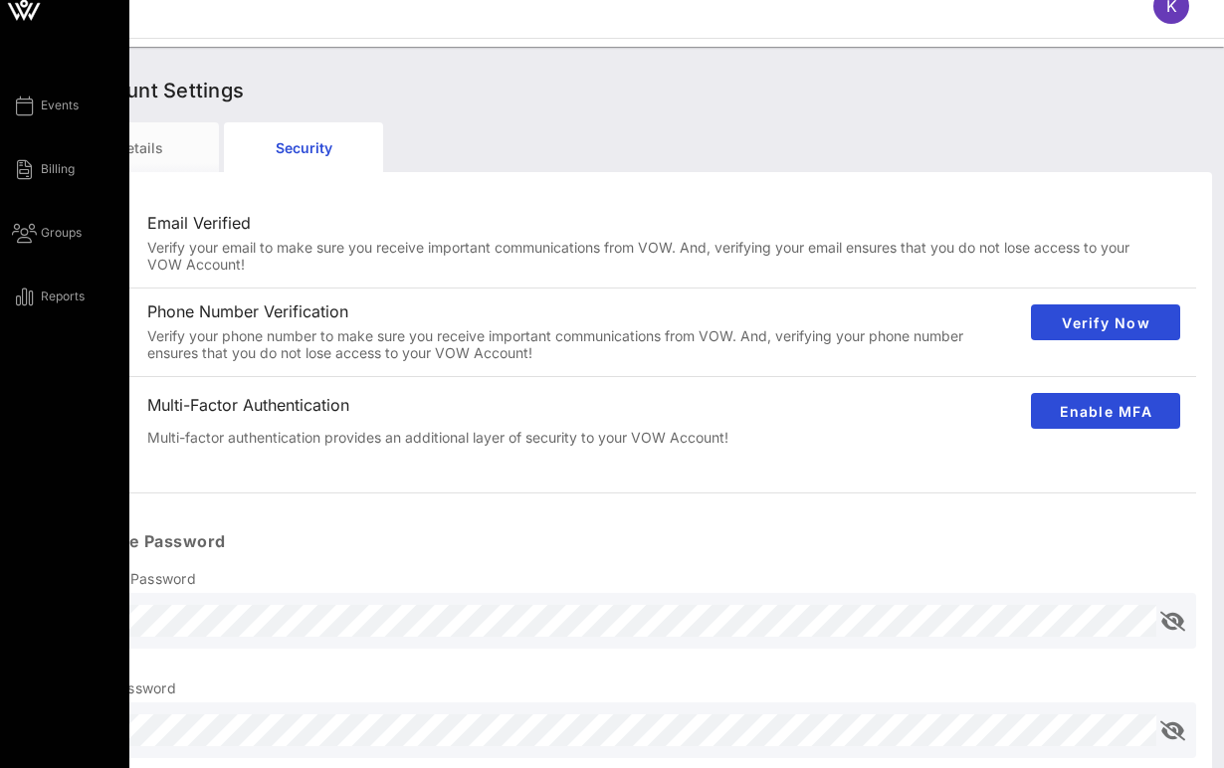
scroll to position [0, 0]
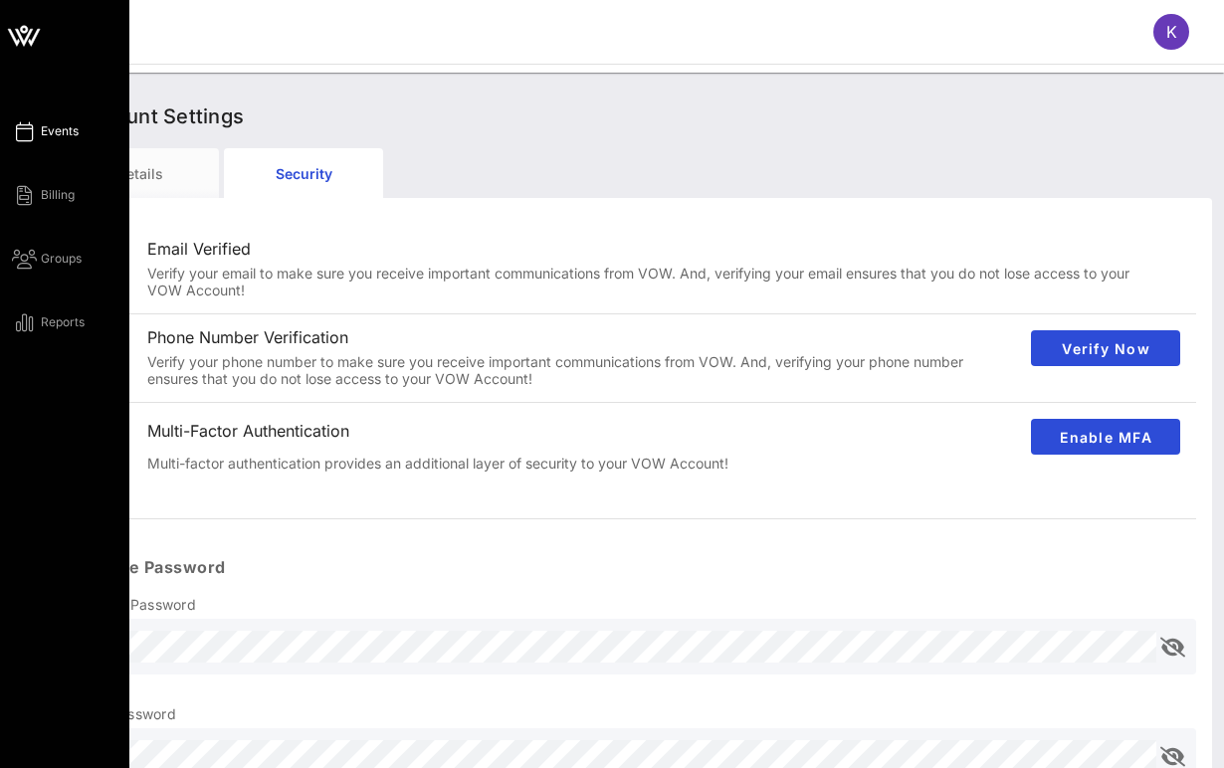
click at [44, 131] on span "Events" at bounding box center [60, 131] width 38 height 18
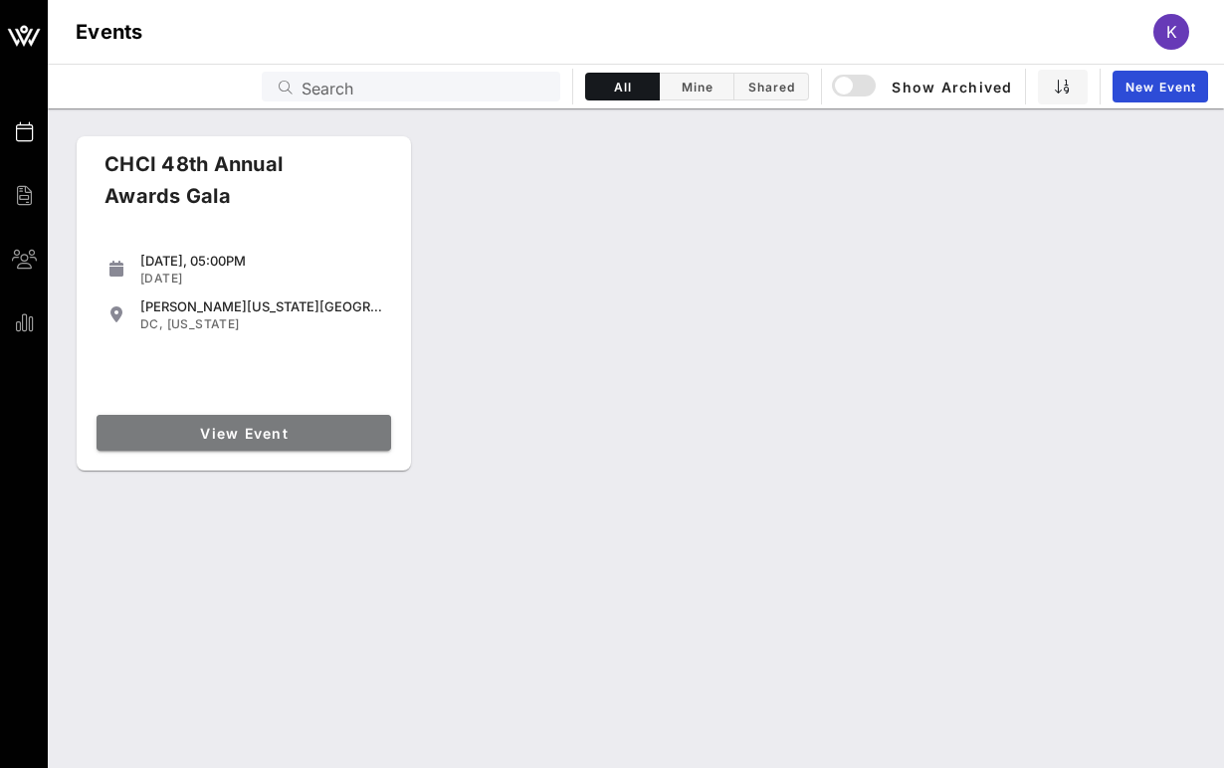
click at [222, 444] on link "View Event" at bounding box center [244, 433] width 295 height 36
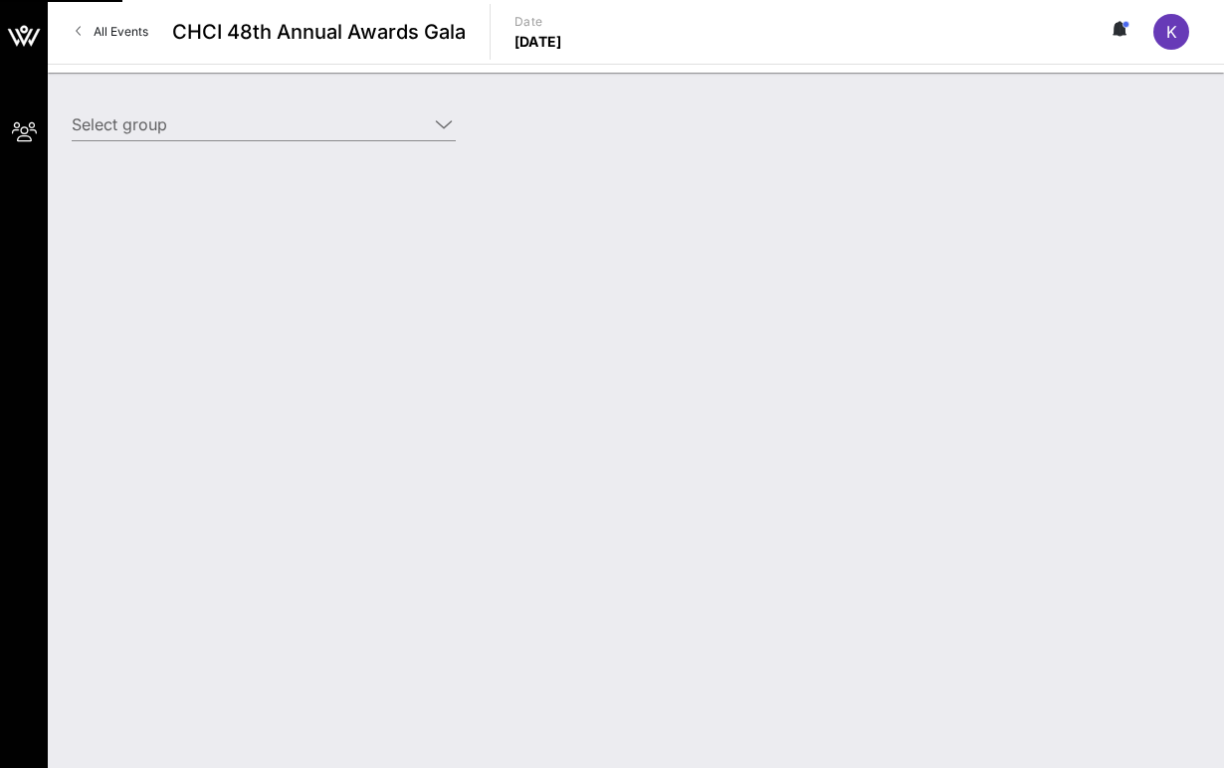
type input "[PERSON_NAME] Holdings ([PERSON_NAME] Holdings) [[PERSON_NAME], [DOMAIN_NAME][E…"
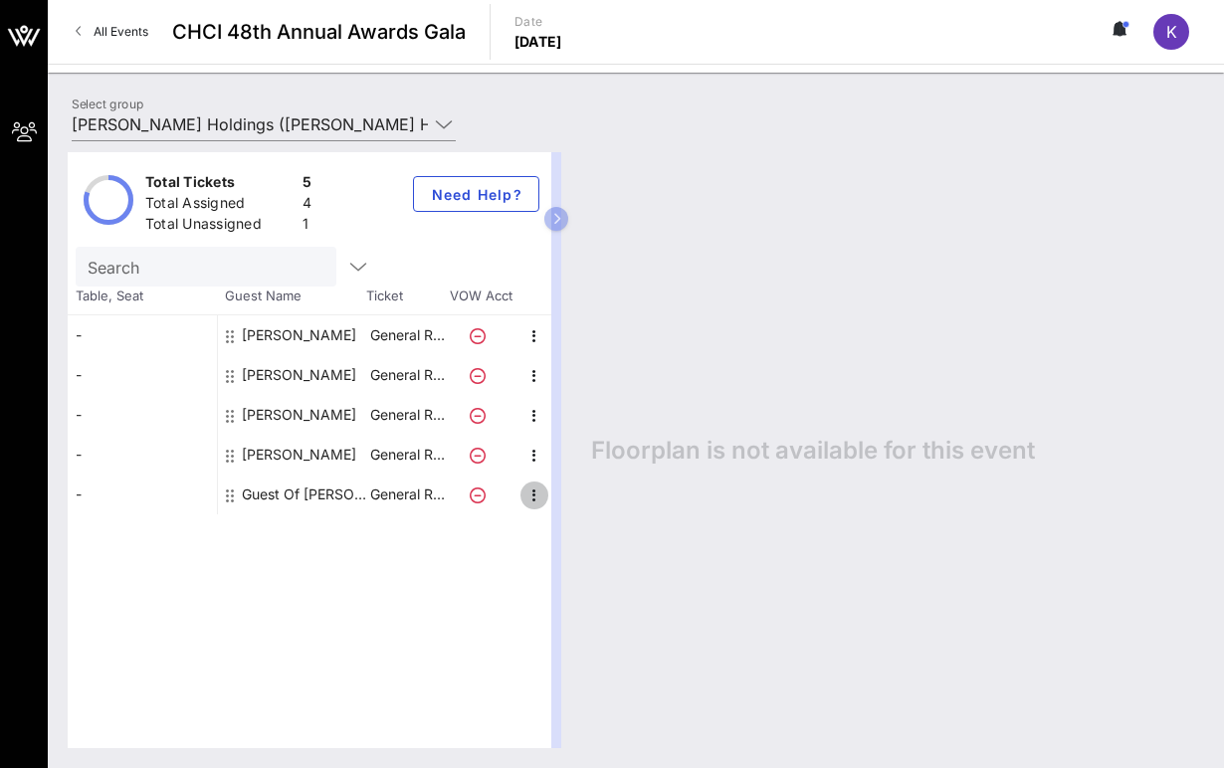
click at [538, 492] on icon "button" at bounding box center [535, 496] width 24 height 24
click at [575, 496] on div "Edit" at bounding box center [584, 502] width 40 height 16
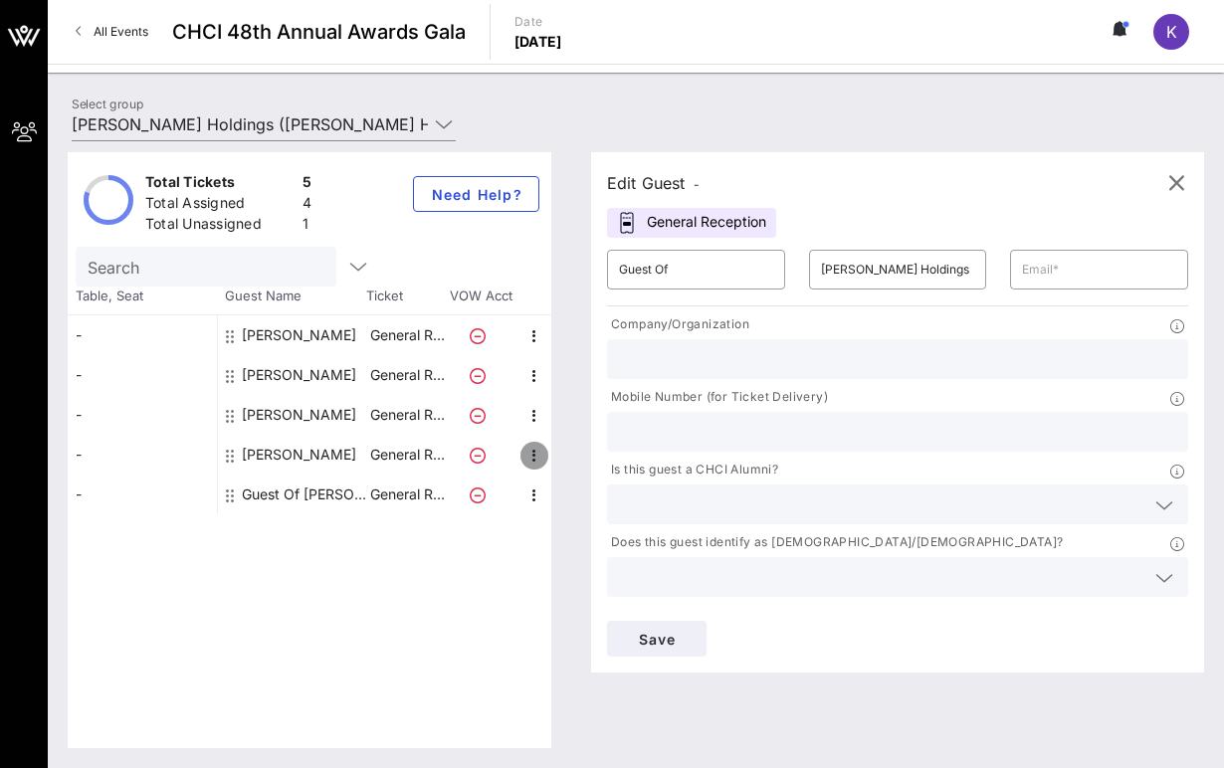
click at [530, 457] on icon "button" at bounding box center [535, 456] width 24 height 24
click at [552, 455] on div "Edit" at bounding box center [584, 462] width 72 height 40
type input "[PERSON_NAME]"
type input "LaSalle"
type input "[EMAIL_ADDRESS][DOMAIN_NAME]"
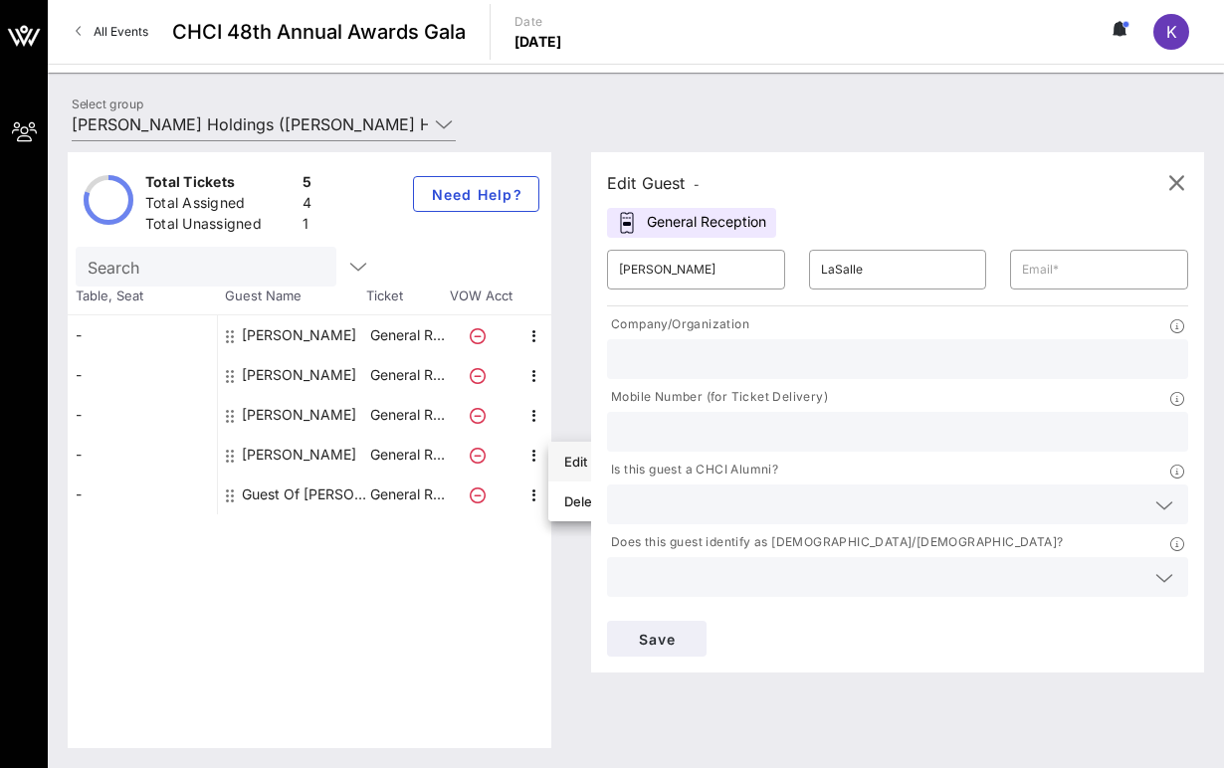
type input "[PERSON_NAME]"
type input "6262521708"
type input "[PERSON_NAME]"
click at [533, 418] on icon "button" at bounding box center [535, 416] width 24 height 24
click at [565, 427] on div "Edit" at bounding box center [584, 422] width 40 height 16
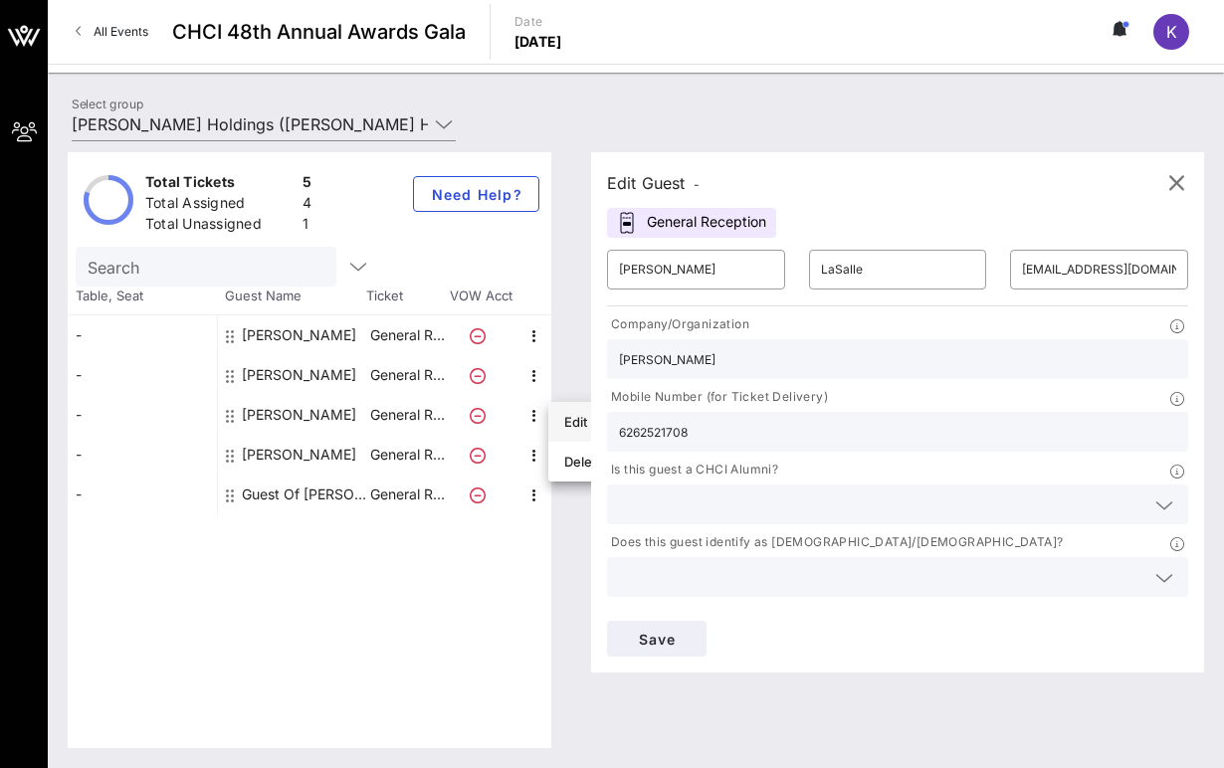
type input "[PERSON_NAME]"
type input "[PERSON_NAME][EMAIL_ADDRESS][PERSON_NAME][PERSON_NAME][DOMAIN_NAME]"
type input "2024312049"
click at [536, 376] on icon "button" at bounding box center [535, 376] width 24 height 24
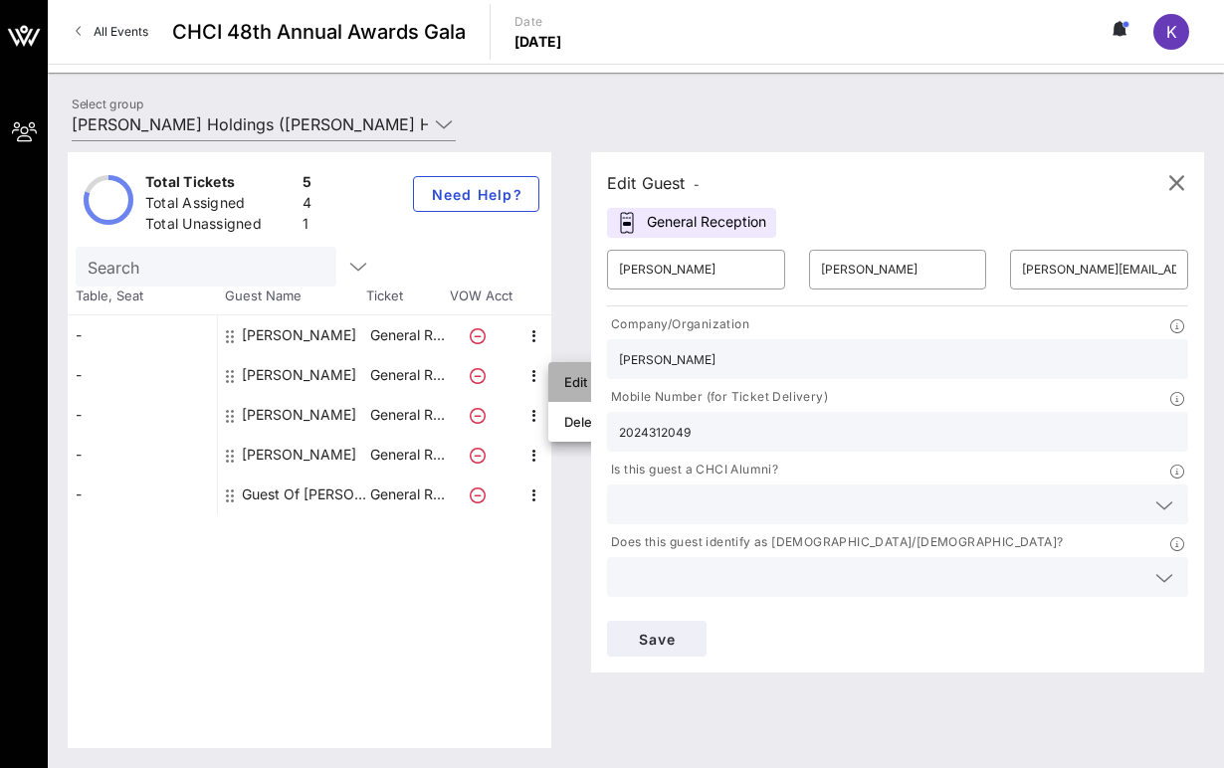
click at [564, 385] on div "Edit" at bounding box center [584, 382] width 40 height 16
type input "Don"
type input "[PERSON_NAME]"
type input "[EMAIL_ADDRESS][PERSON_NAME][PERSON_NAME][DOMAIN_NAME]"
type input "[PHONE_NUMBER]"
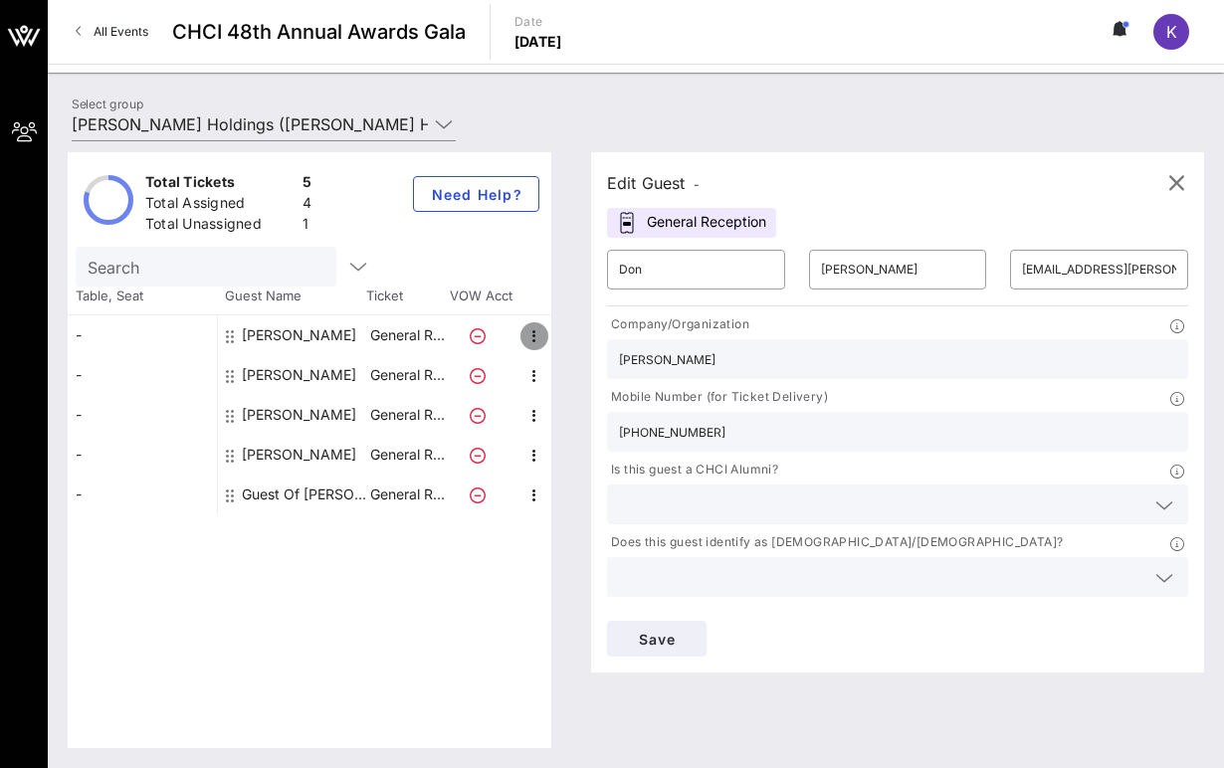
click at [533, 340] on icon "button" at bounding box center [535, 336] width 24 height 24
click at [560, 346] on div "Edit" at bounding box center [584, 343] width 72 height 40
type input "Alondra"
type input "[PERSON_NAME]"
type input "[EMAIL_ADDRESS][DOMAIN_NAME]"
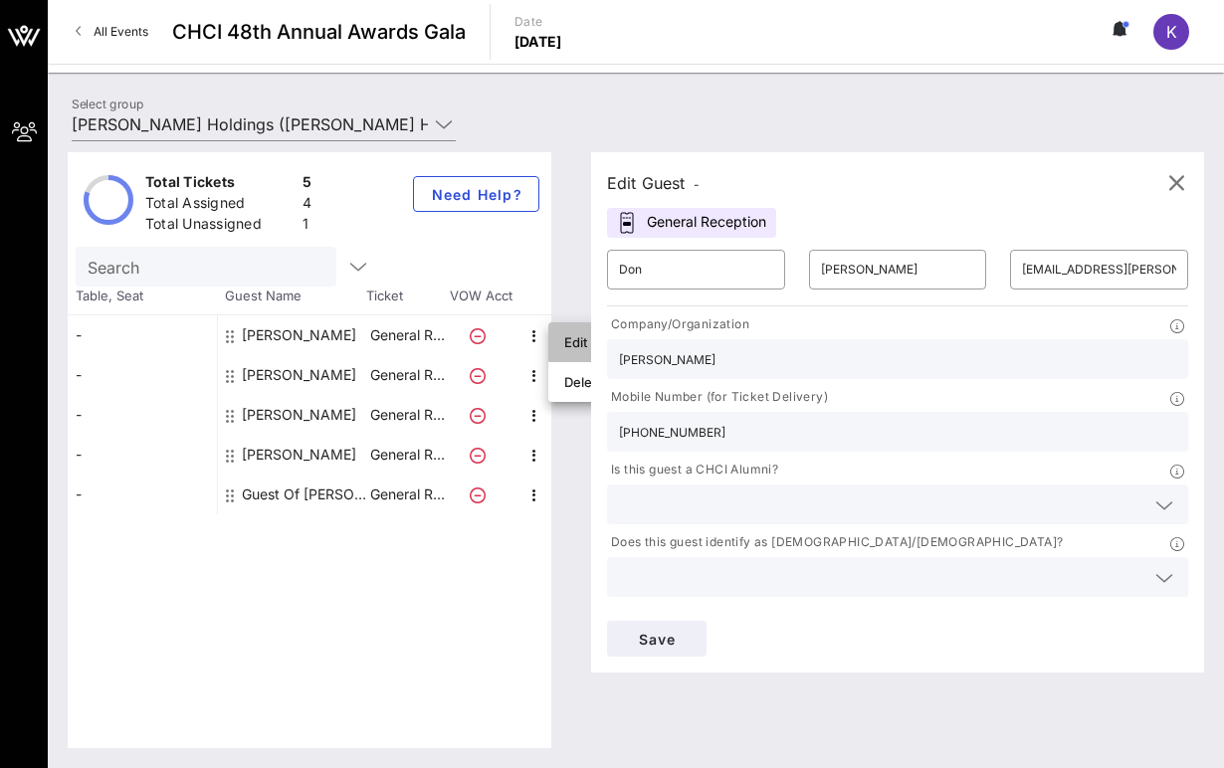
type input "CAP"
type input "8055095268"
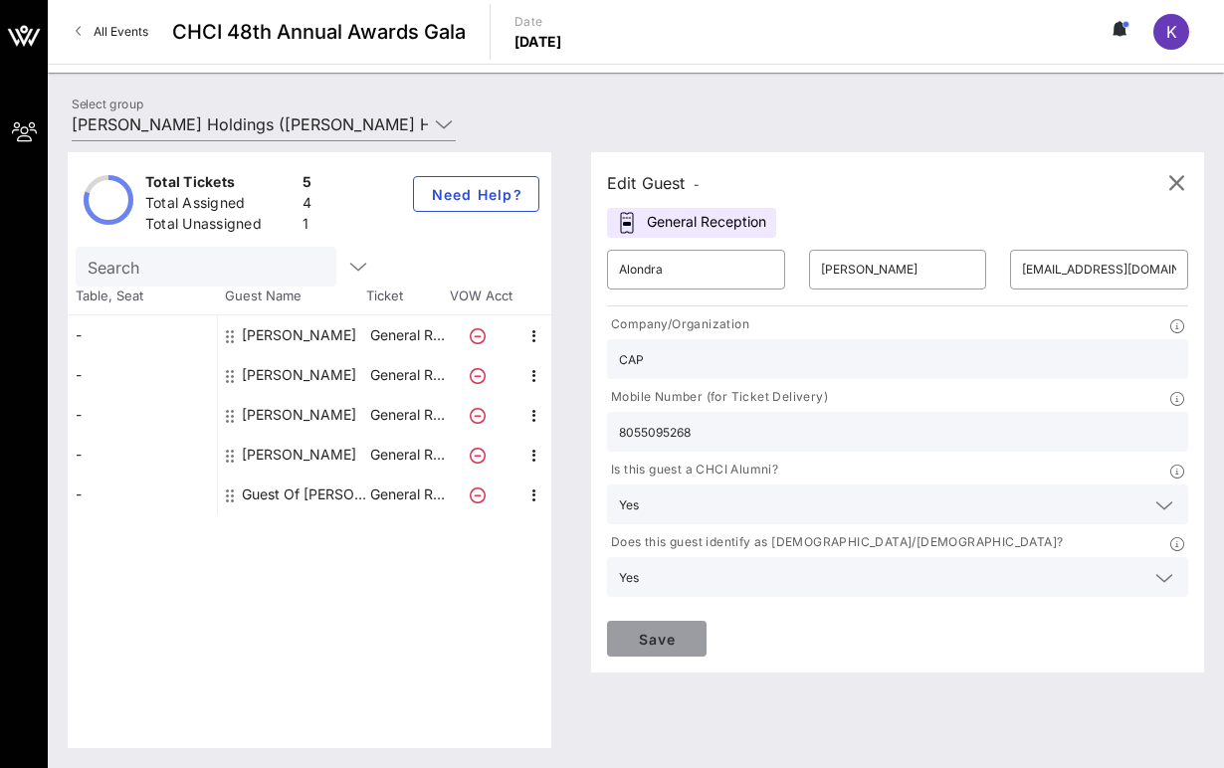
click at [691, 654] on button "Save" at bounding box center [657, 639] width 100 height 36
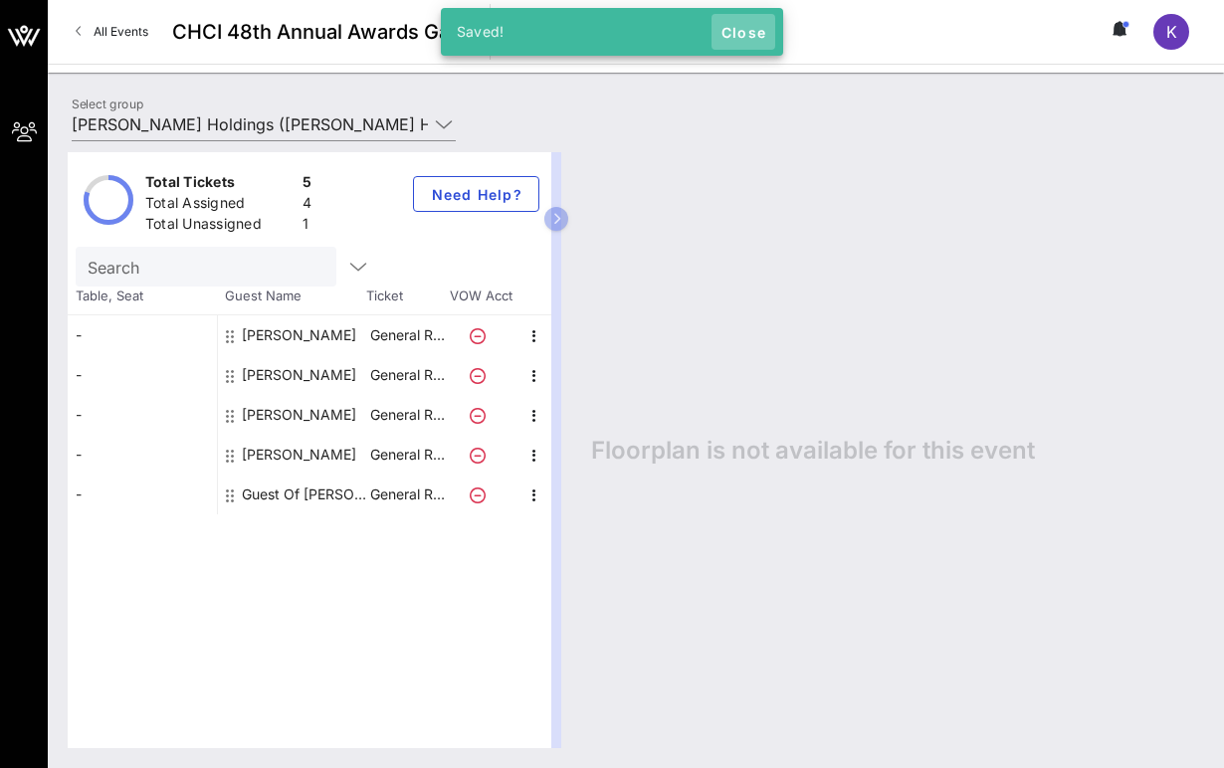
click at [733, 37] on span "Close" at bounding box center [744, 32] width 48 height 17
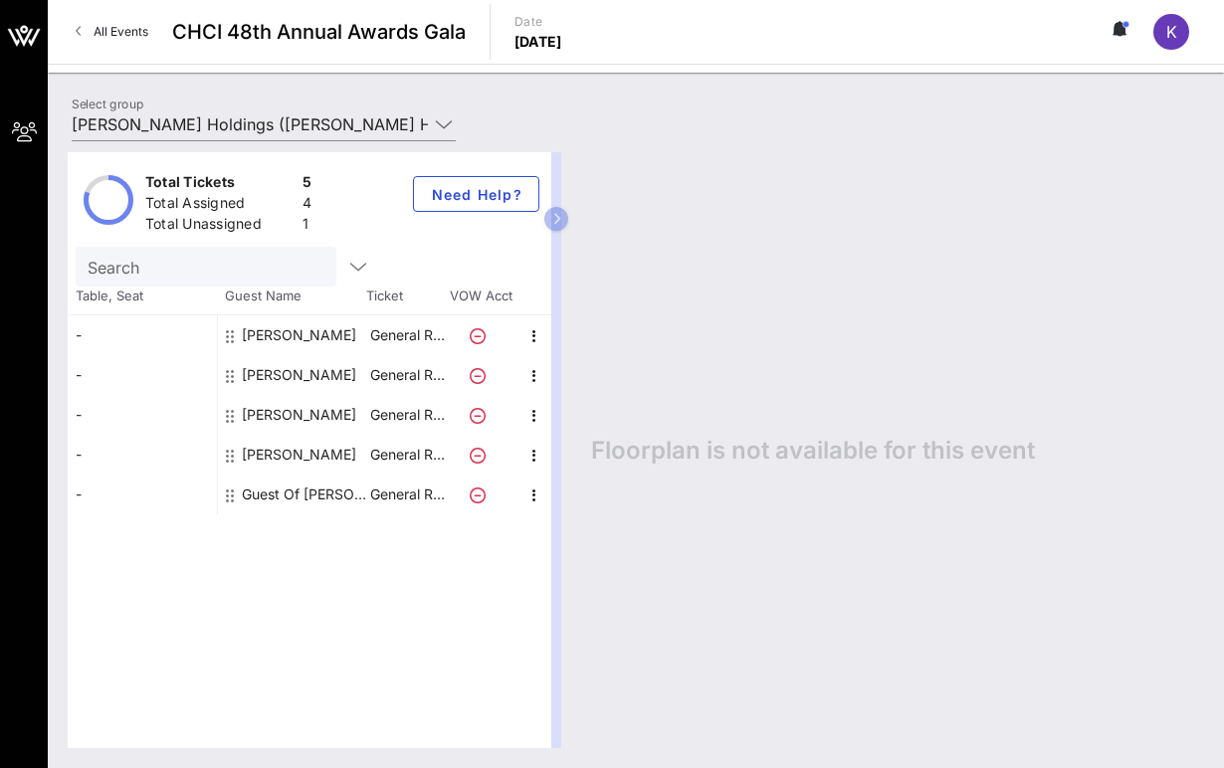
click at [770, 368] on div "Floorplan is not available for this event" at bounding box center [887, 450] width 633 height 596
